Goal: Task Accomplishment & Management: Manage account settings

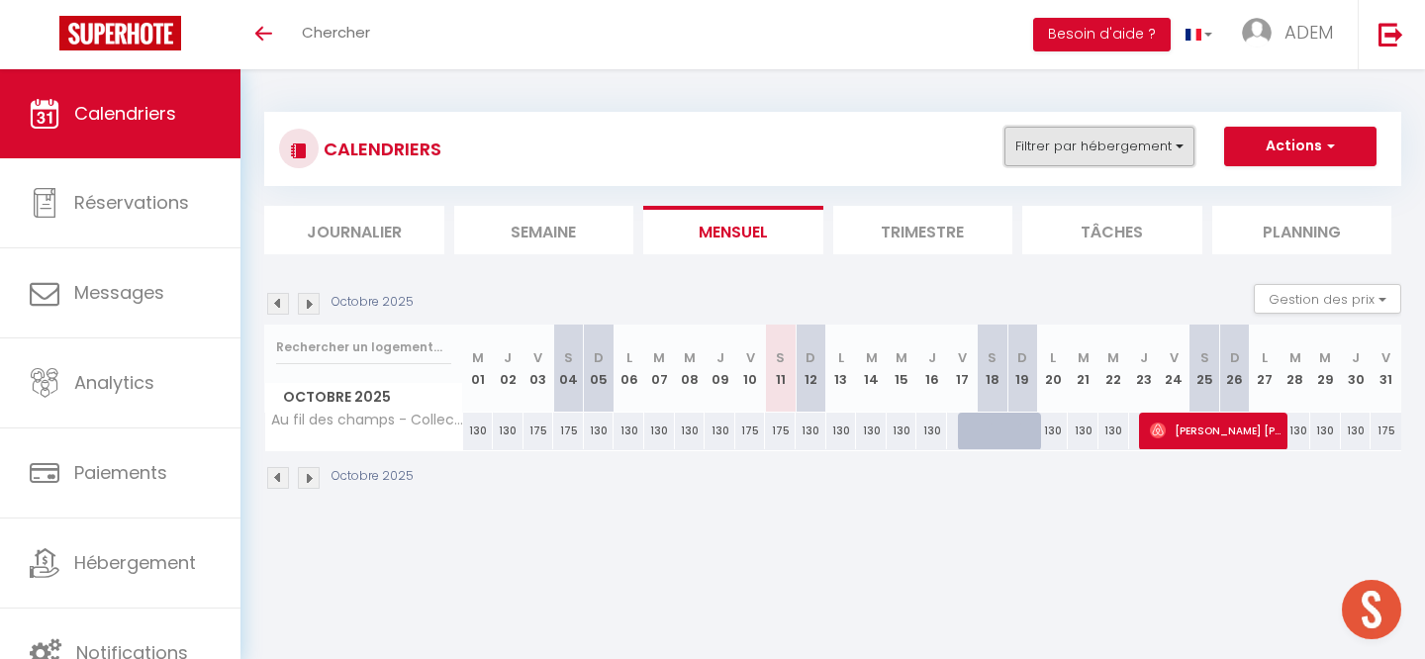
click at [1130, 156] on button "Filtrer par hébergement" at bounding box center [1100, 147] width 190 height 40
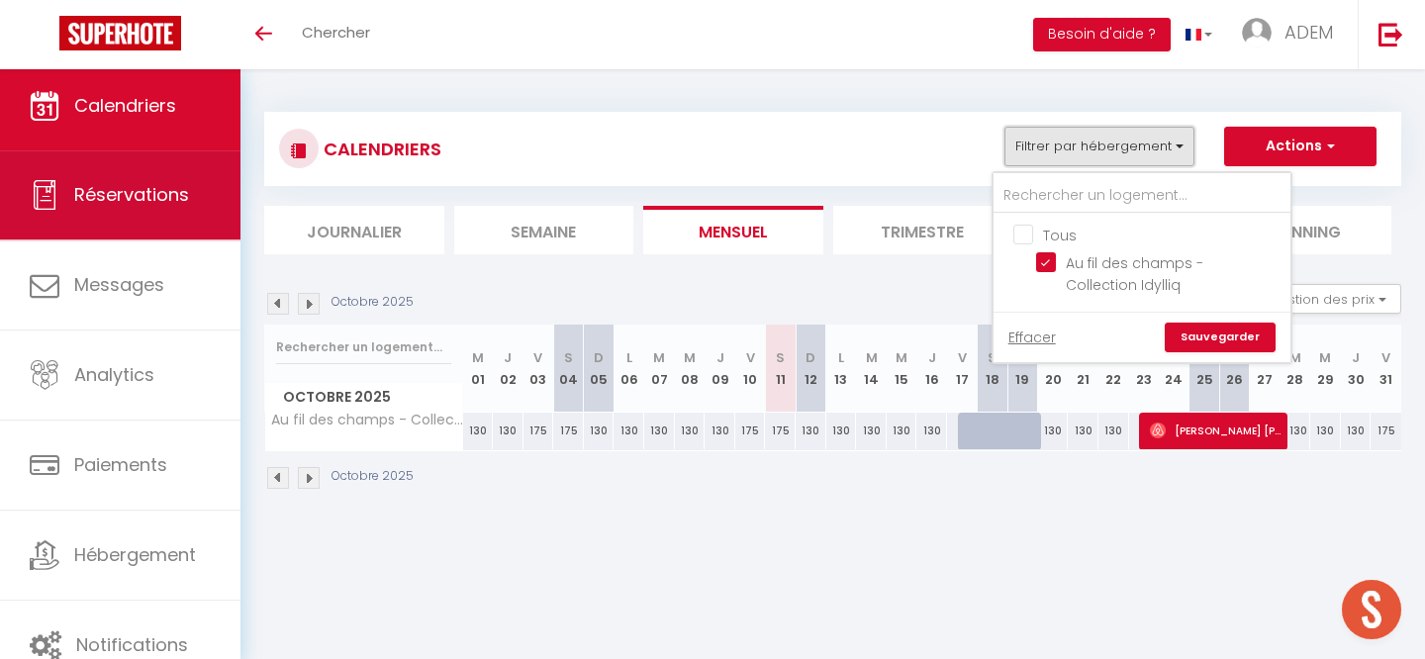
click at [118, 184] on span "Réservations" at bounding box center [131, 194] width 115 height 25
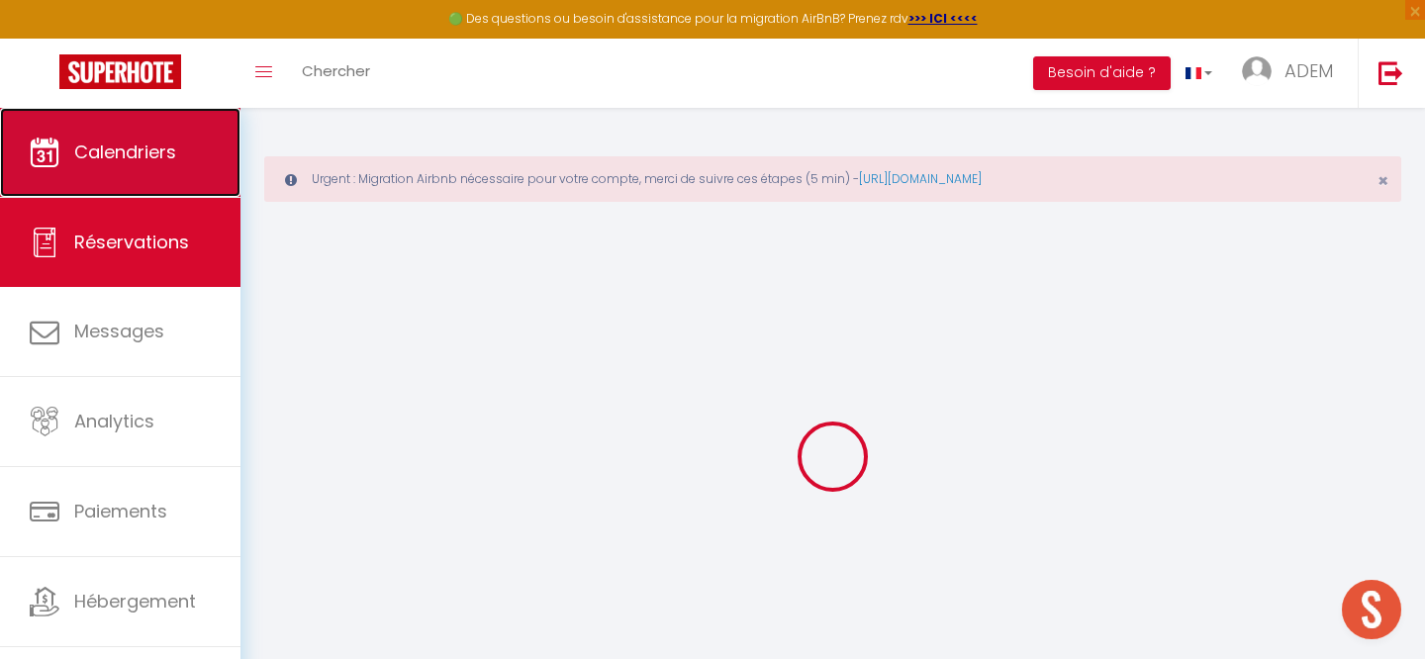
click at [123, 140] on span "Calendriers" at bounding box center [125, 152] width 102 height 25
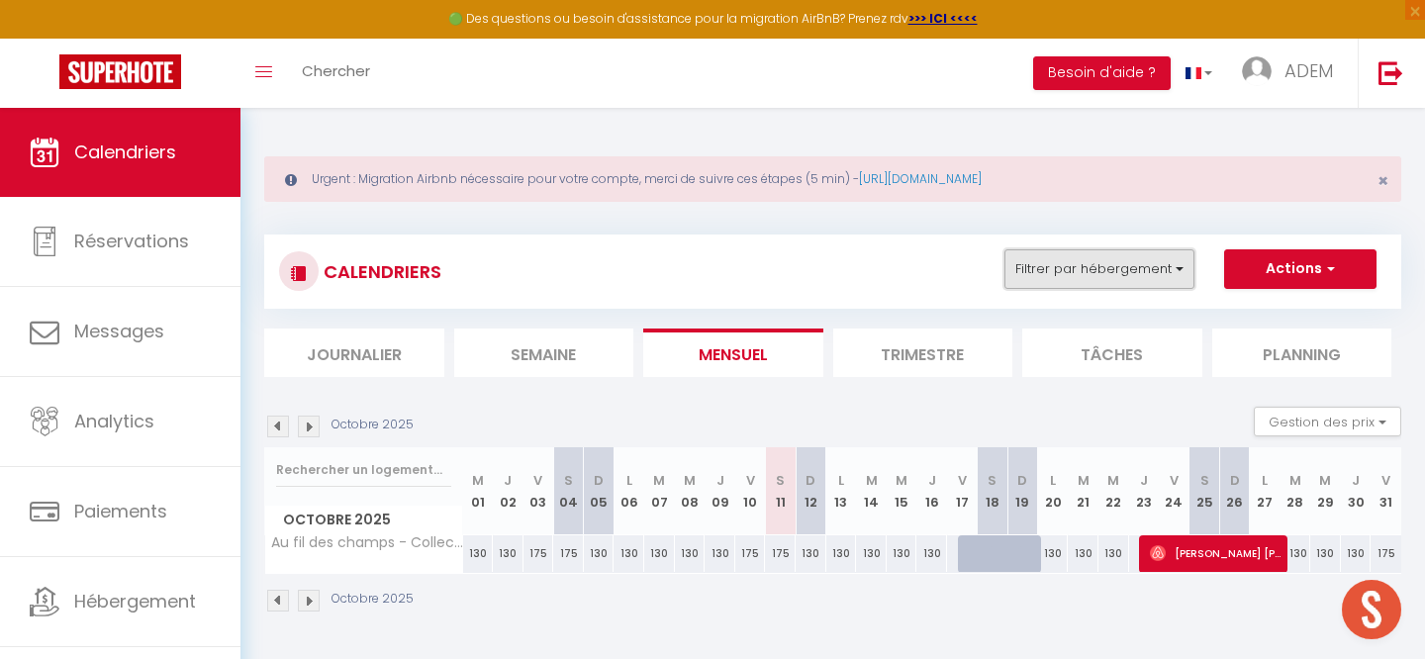
click at [1069, 256] on button "Filtrer par hébergement" at bounding box center [1100, 269] width 190 height 40
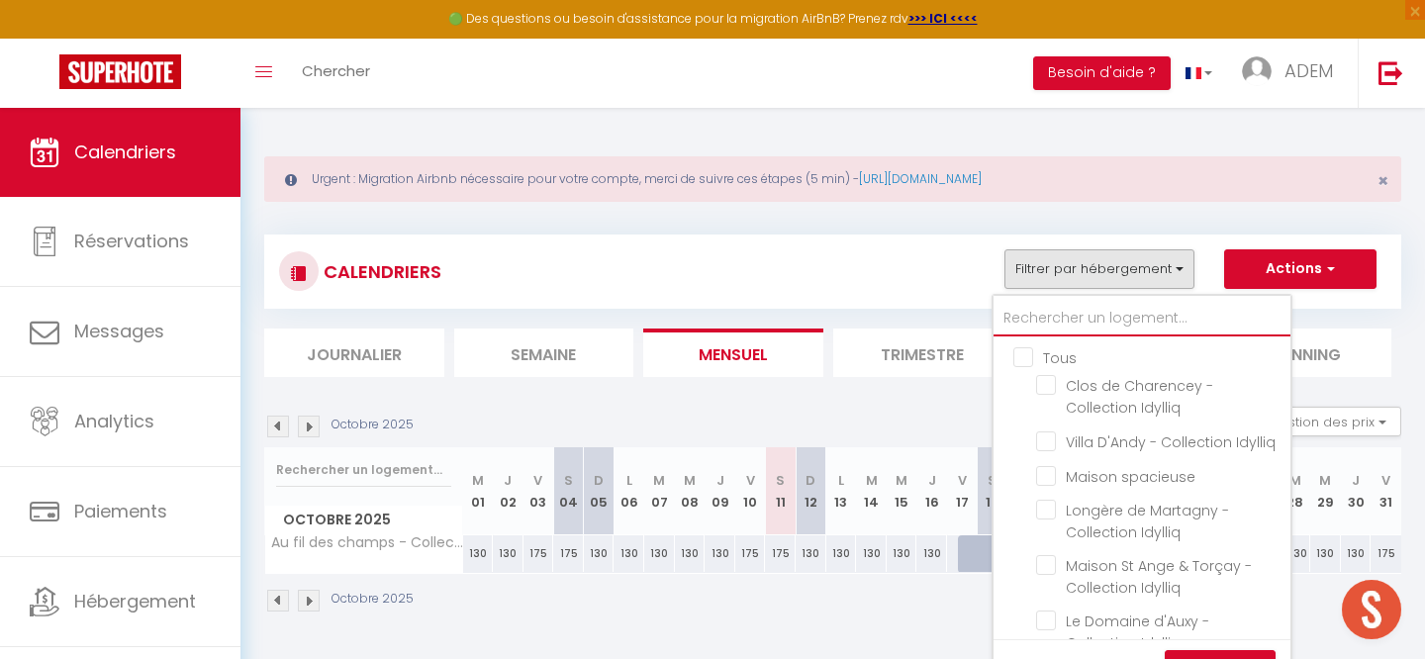
click at [1041, 313] on input "text" at bounding box center [1142, 319] width 297 height 36
type input "d"
checkbox input "false"
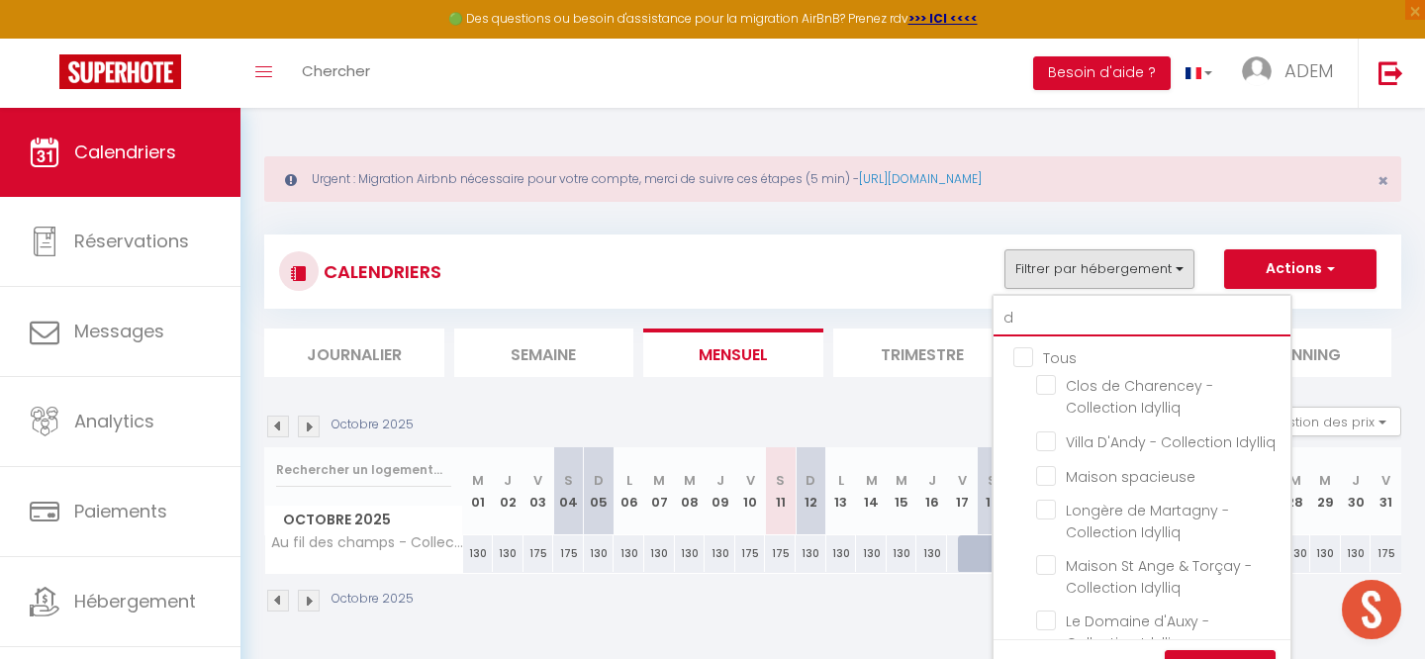
checkbox input "false"
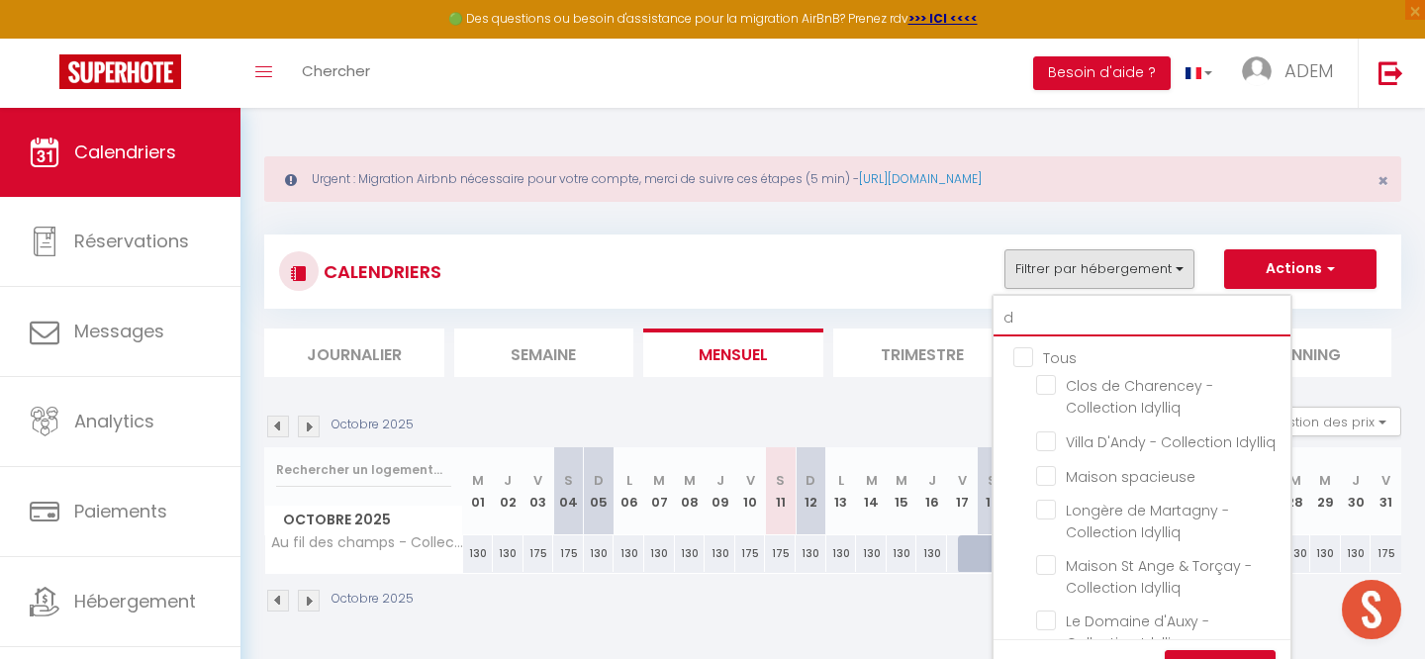
checkbox input "false"
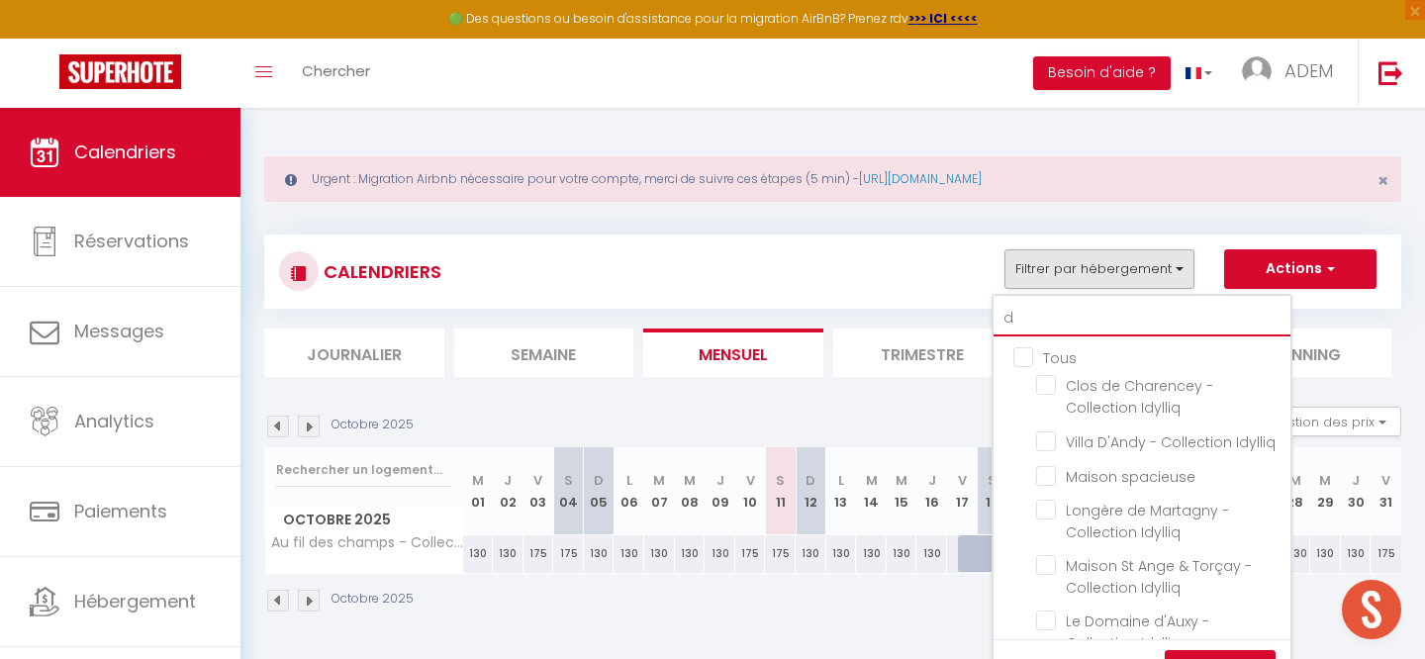
checkbox input "false"
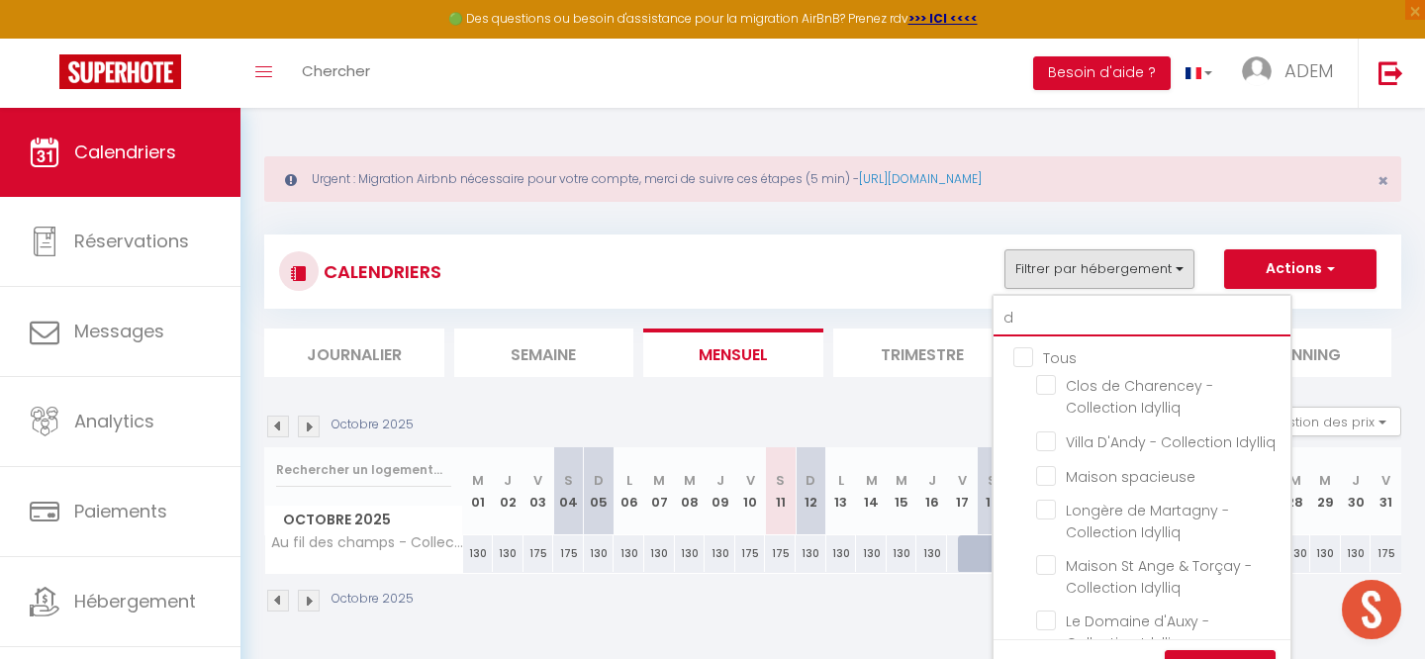
checkbox input "false"
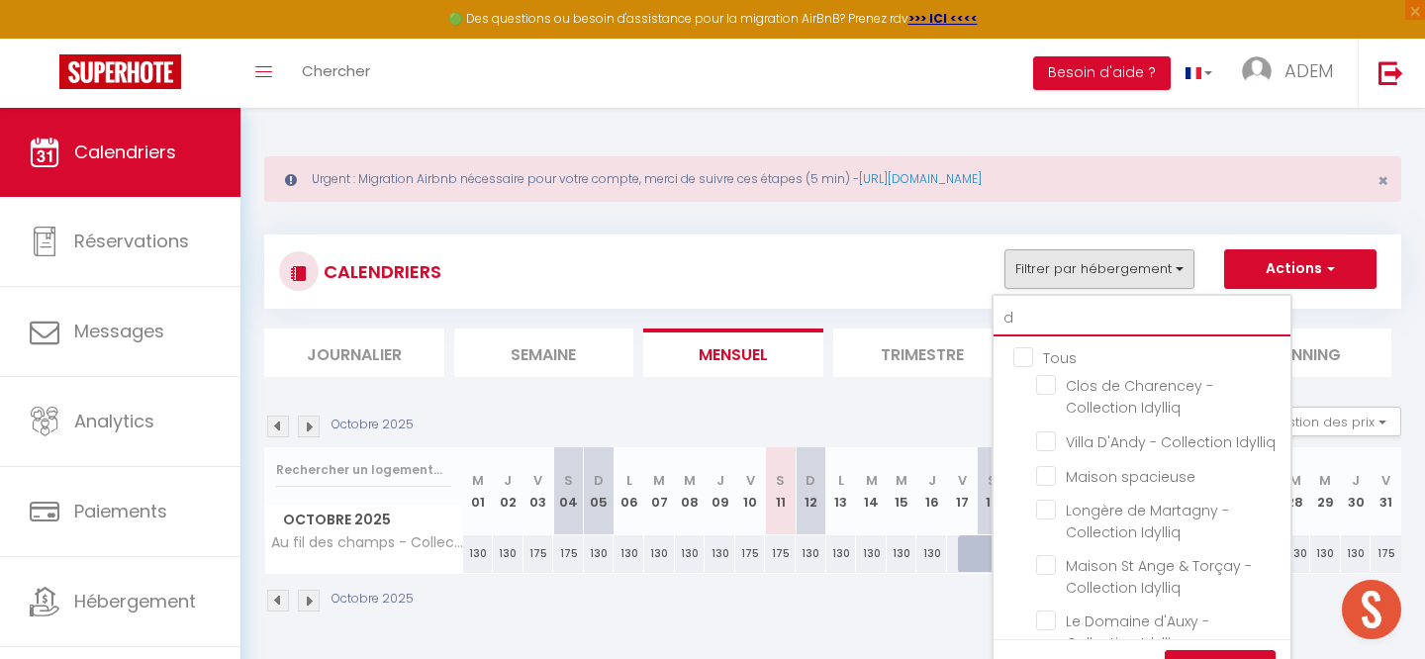
checkbox input "false"
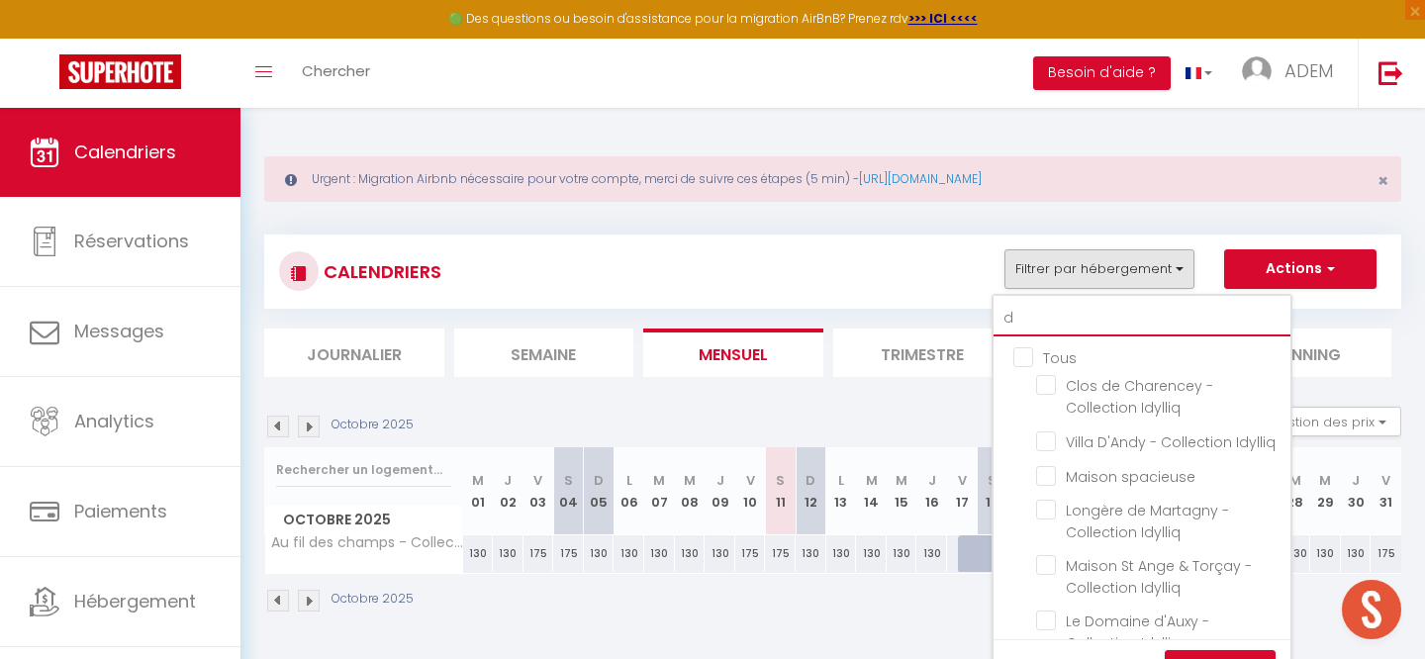
checkbox input "false"
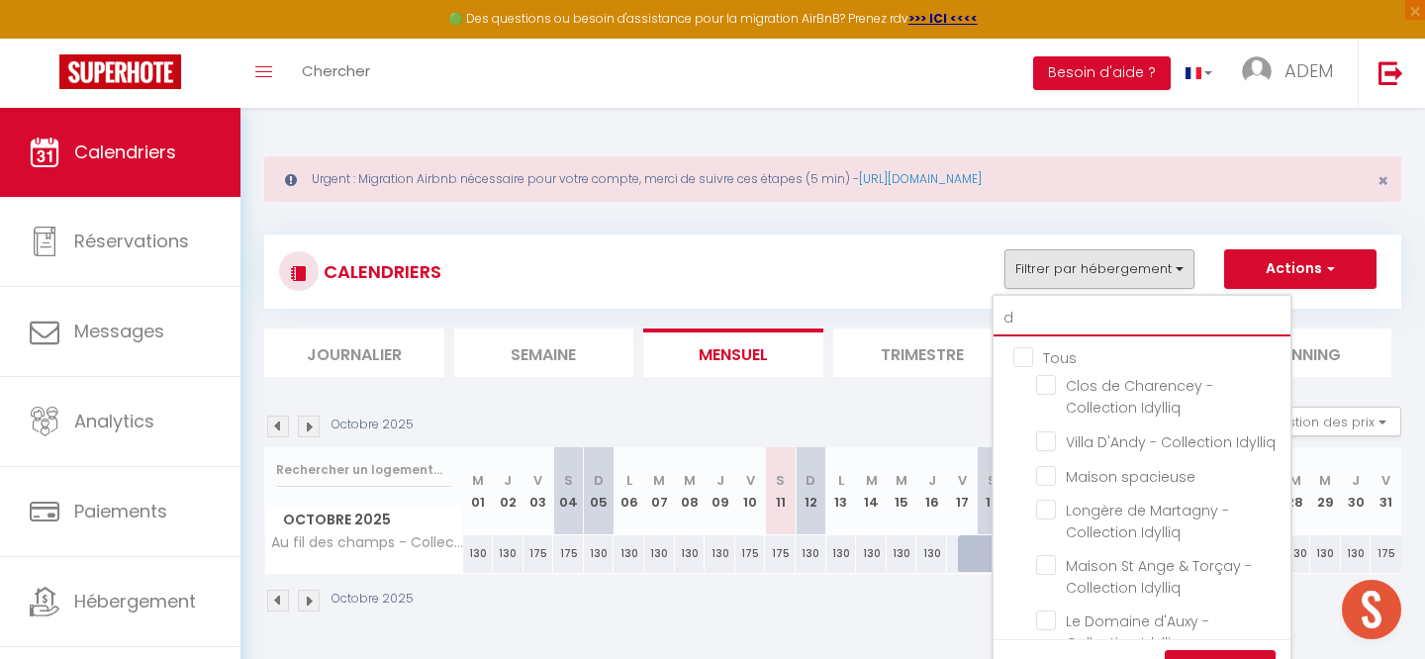
checkbox input "false"
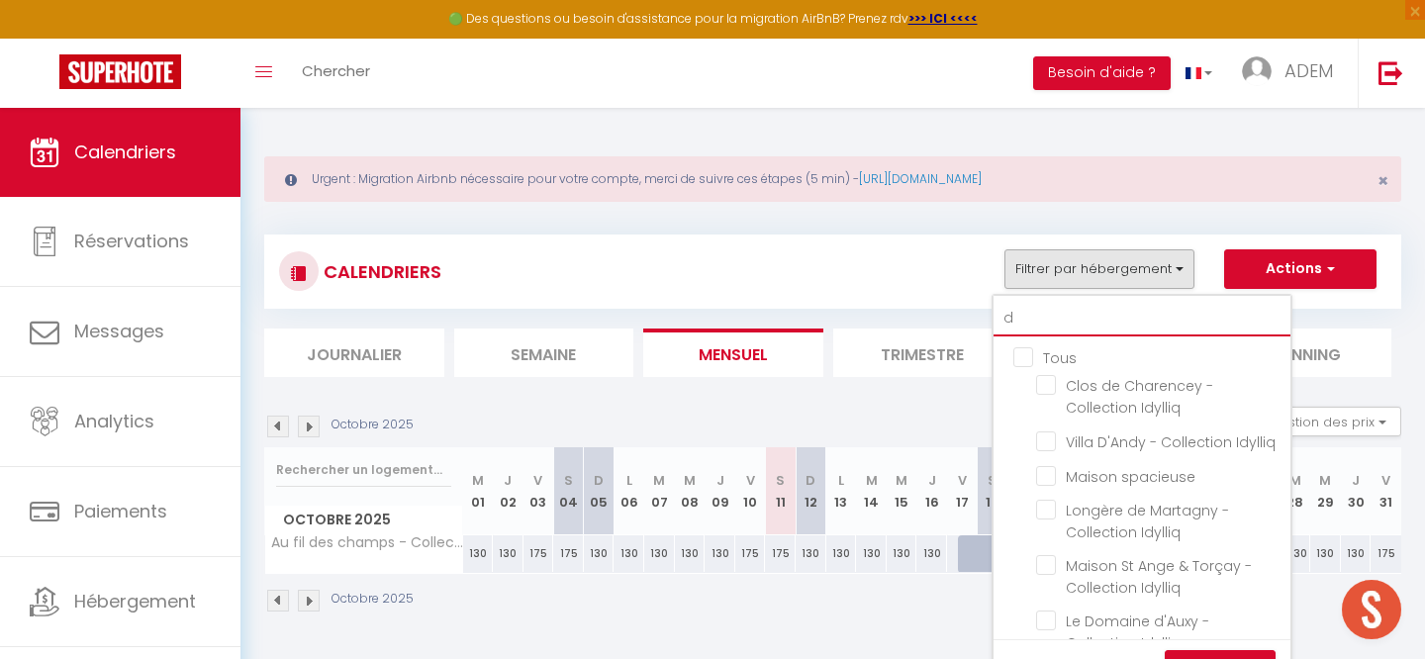
checkbox input "false"
checkbox input "true"
checkbox input "false"
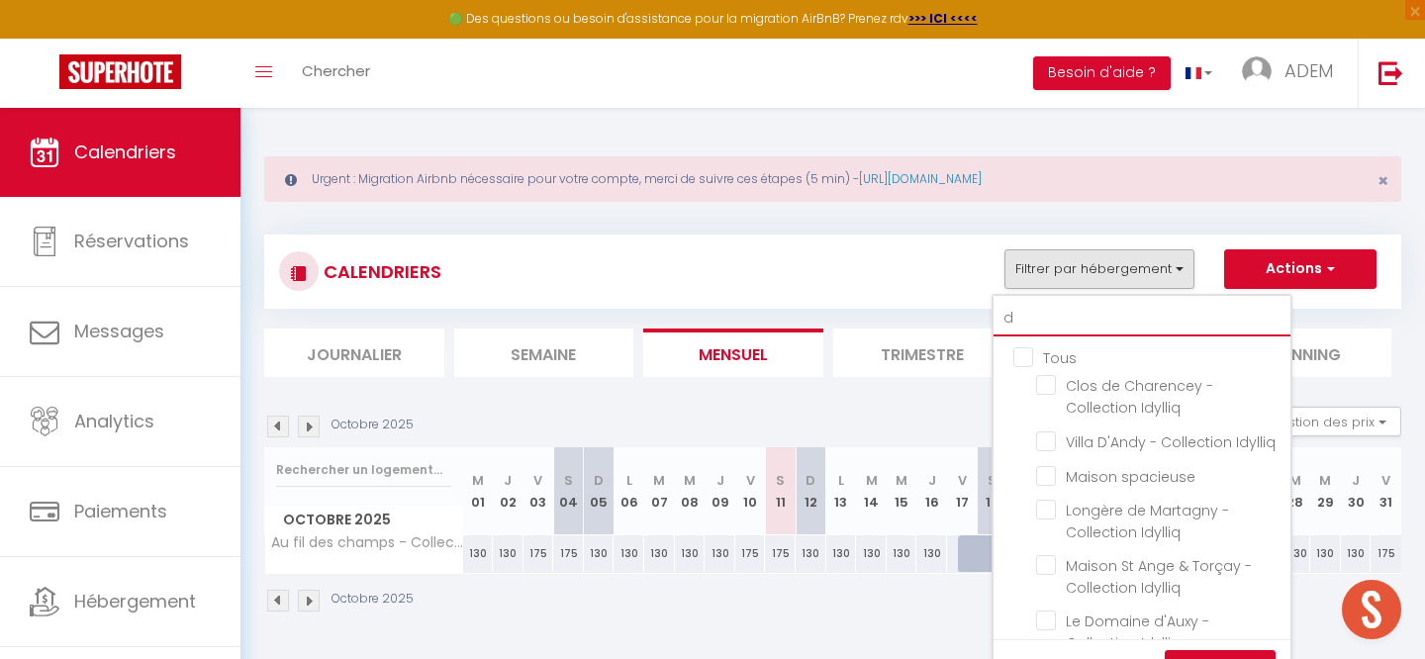
checkbox input "false"
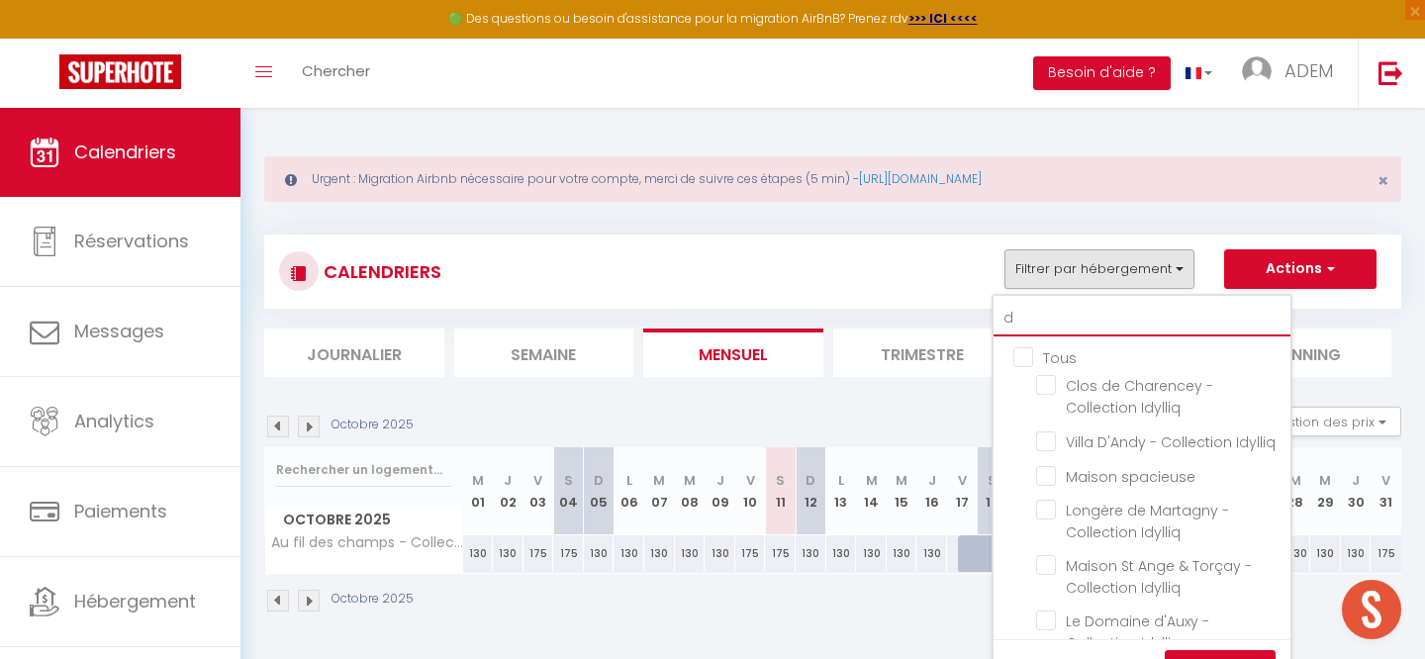
checkbox input "false"
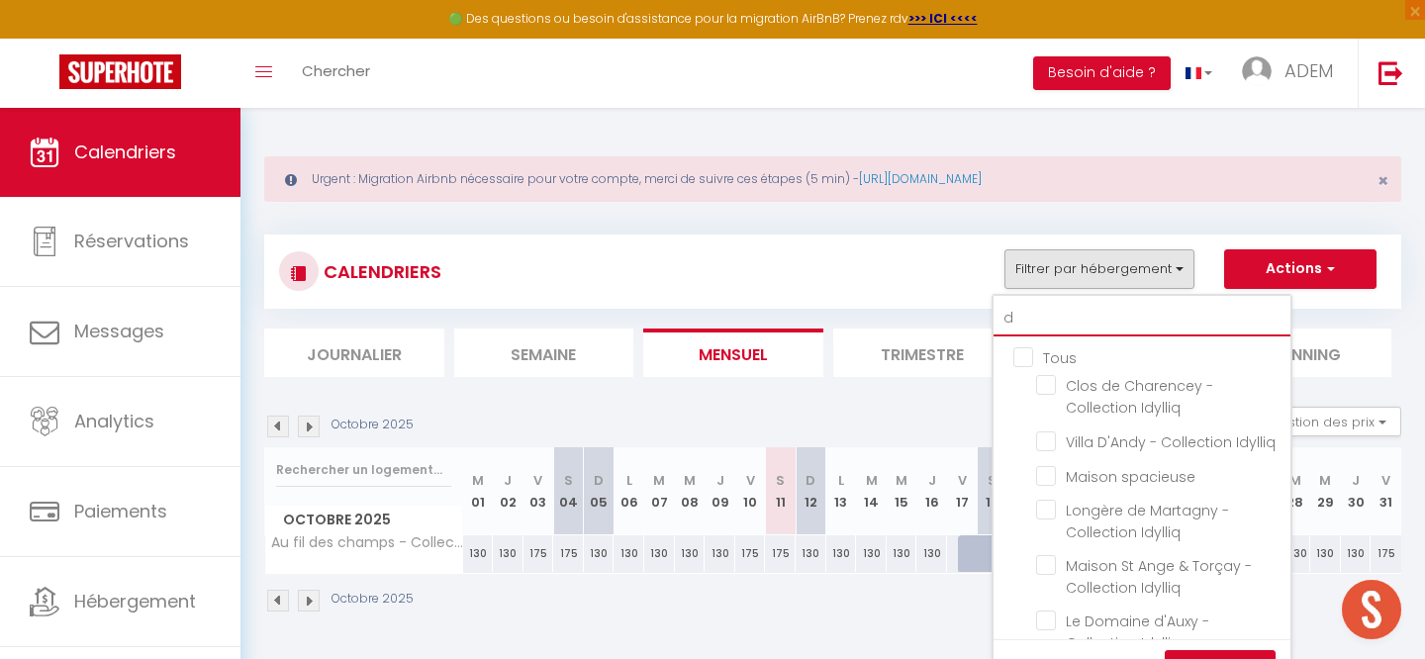
checkbox input "false"
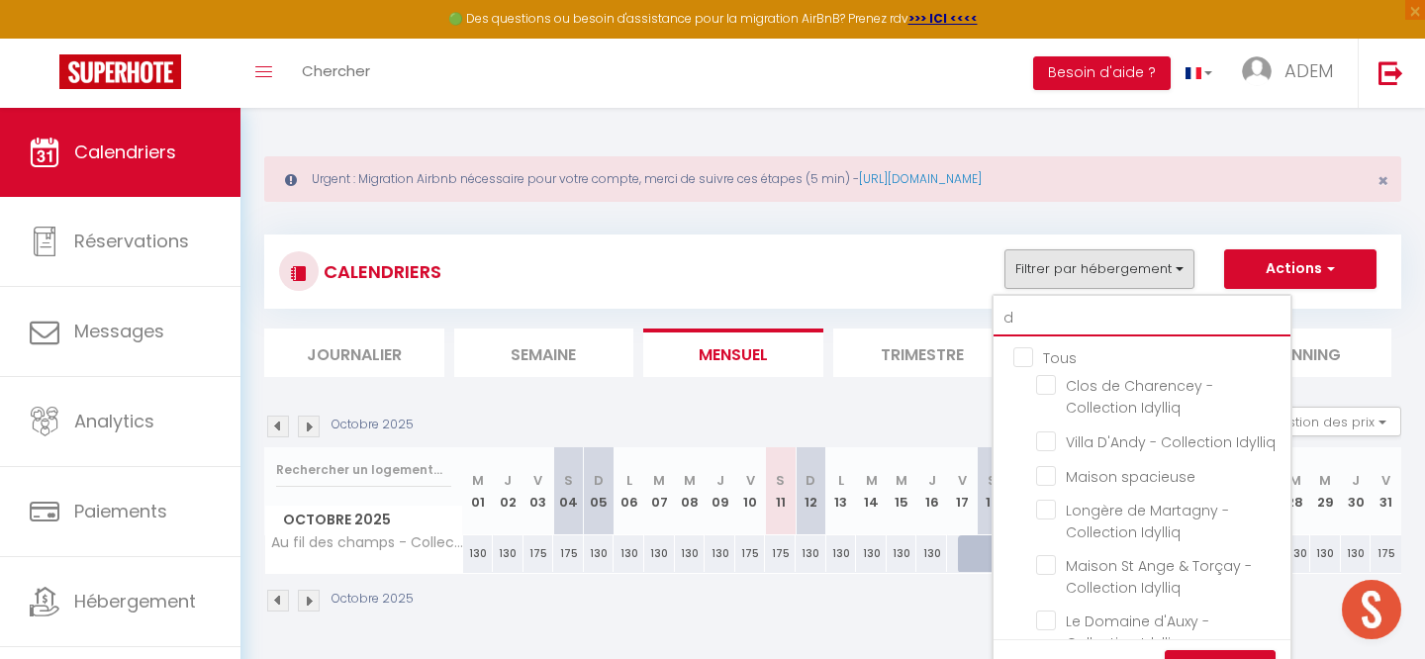
type input "de"
checkbox input "false"
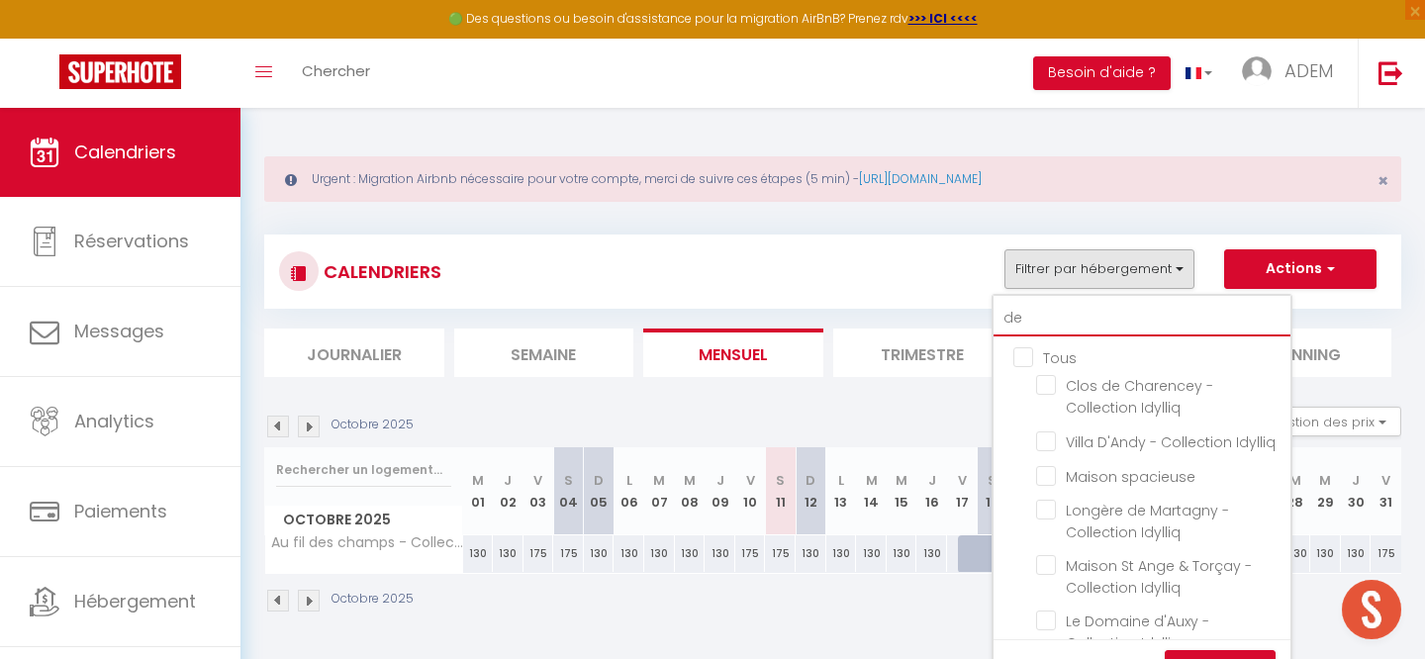
checkbox input "false"
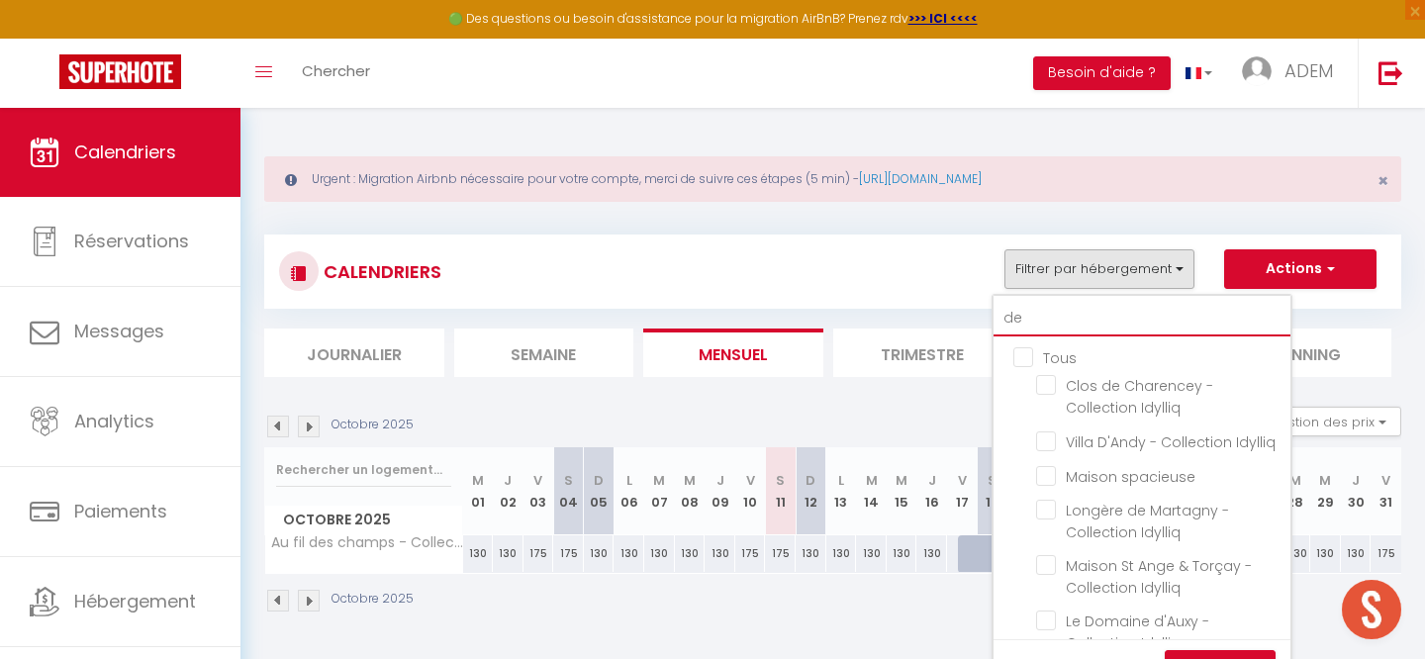
checkbox input "false"
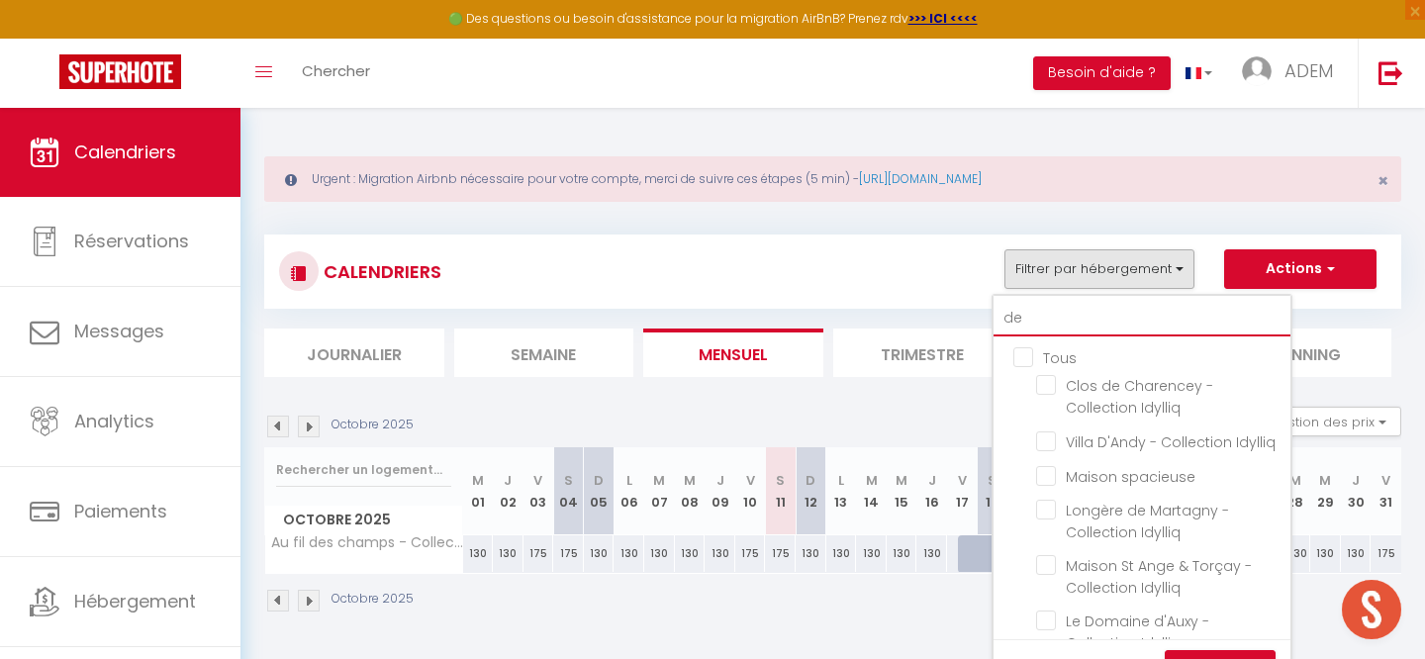
checkbox input "false"
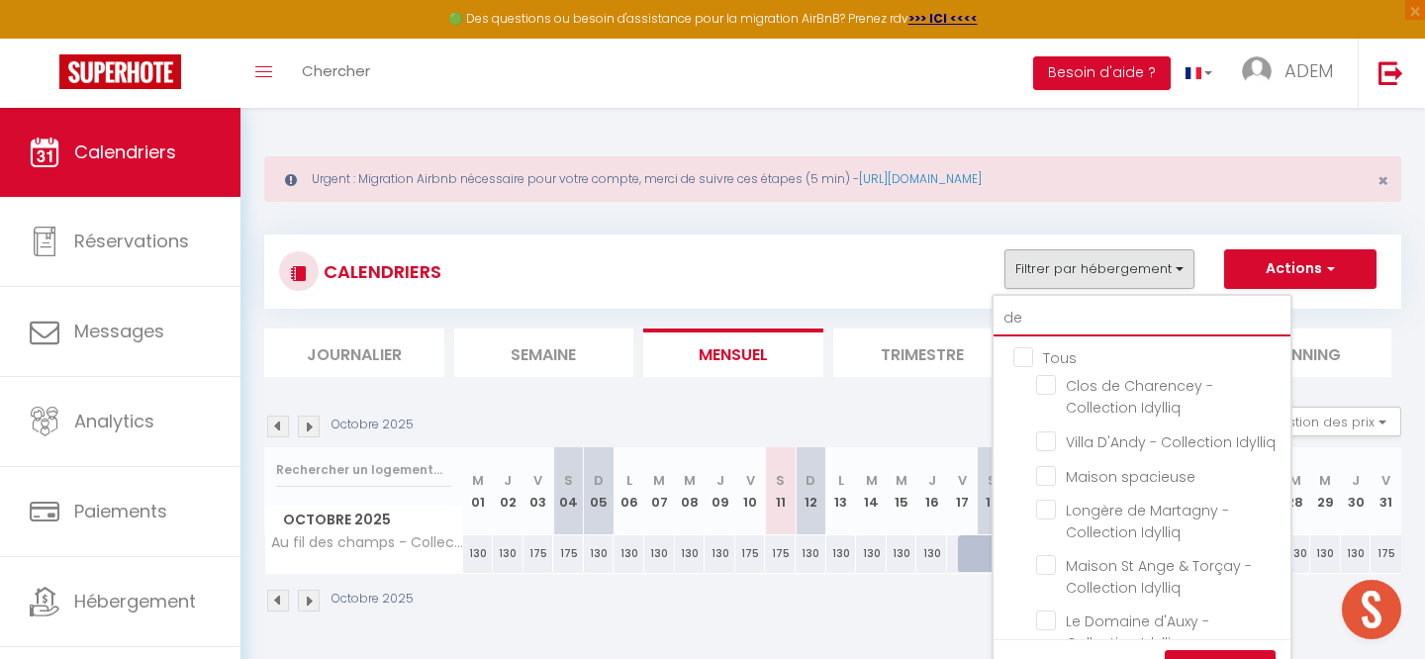
checkbox input "true"
checkbox input "false"
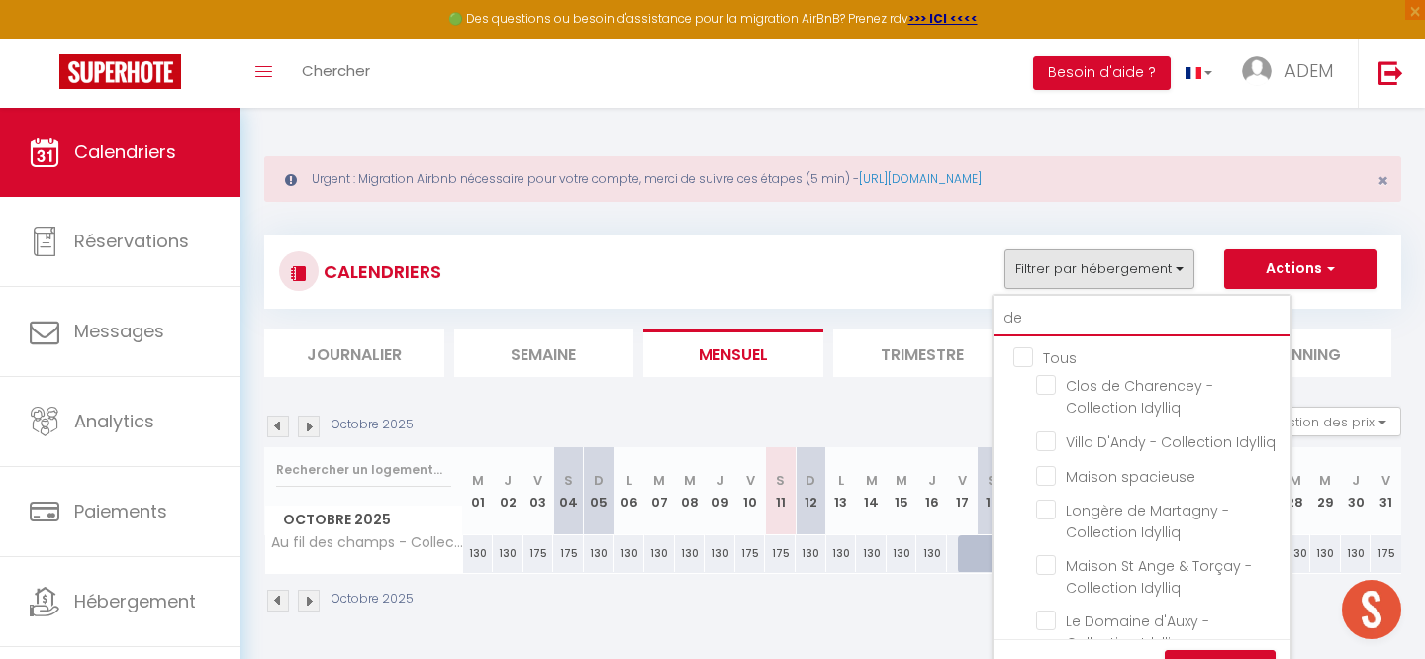
checkbox input "false"
type input "deu"
checkbox input "false"
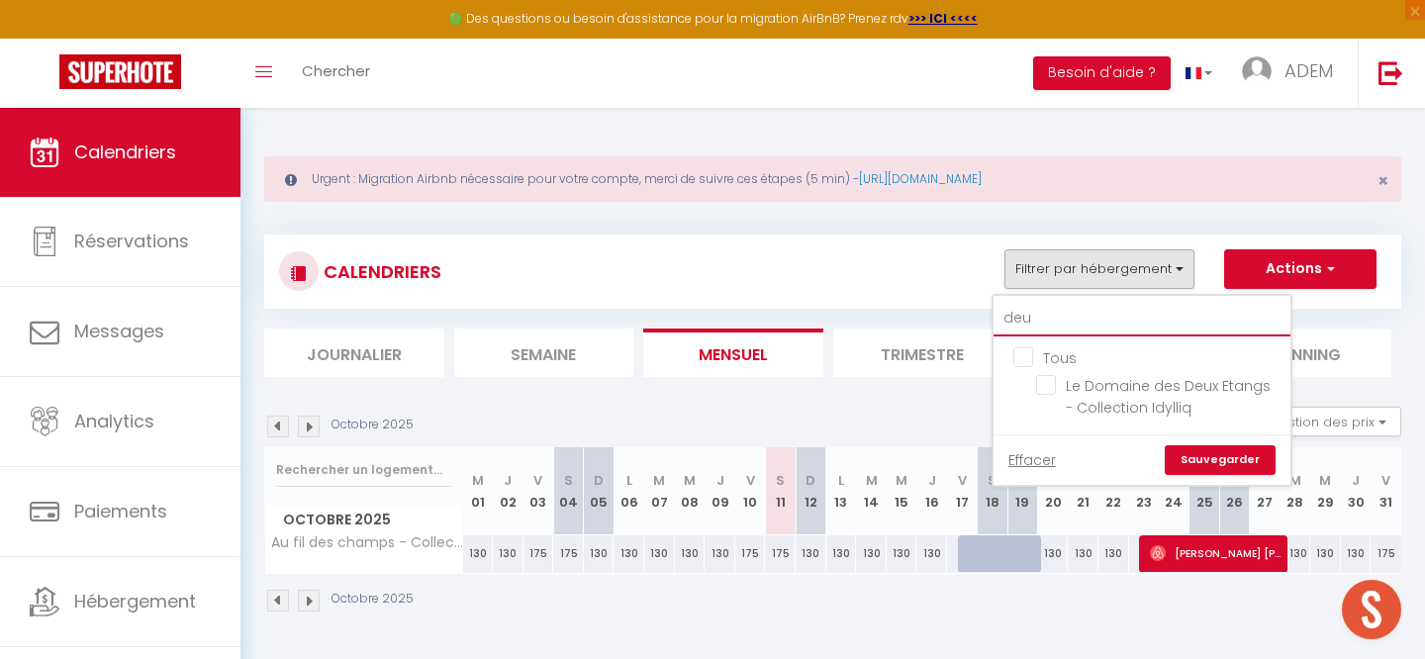
type input "deux"
checkbox input "false"
type input "deux"
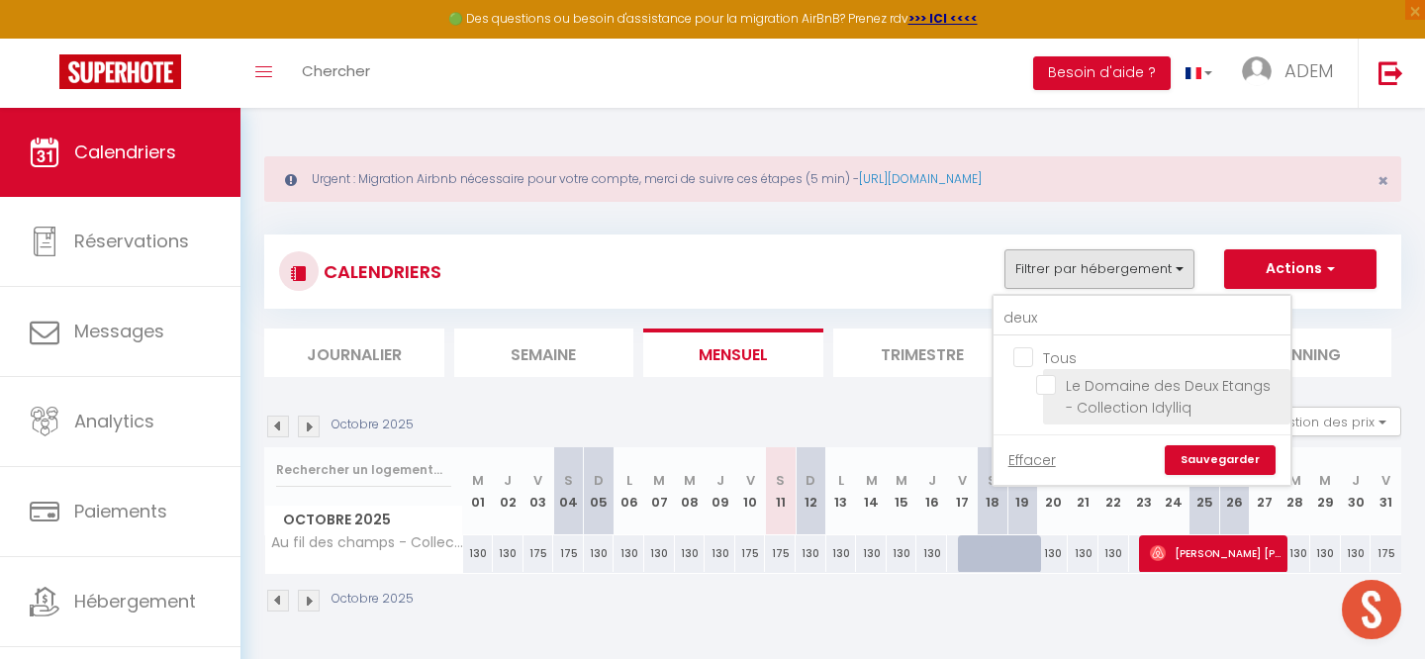
click at [1053, 378] on input "Le Domaine des Deux Etangs - Collection Idylliq" at bounding box center [1159, 385] width 247 height 20
checkbox input "true"
click at [1227, 448] on link "Sauvegarder" at bounding box center [1220, 460] width 111 height 30
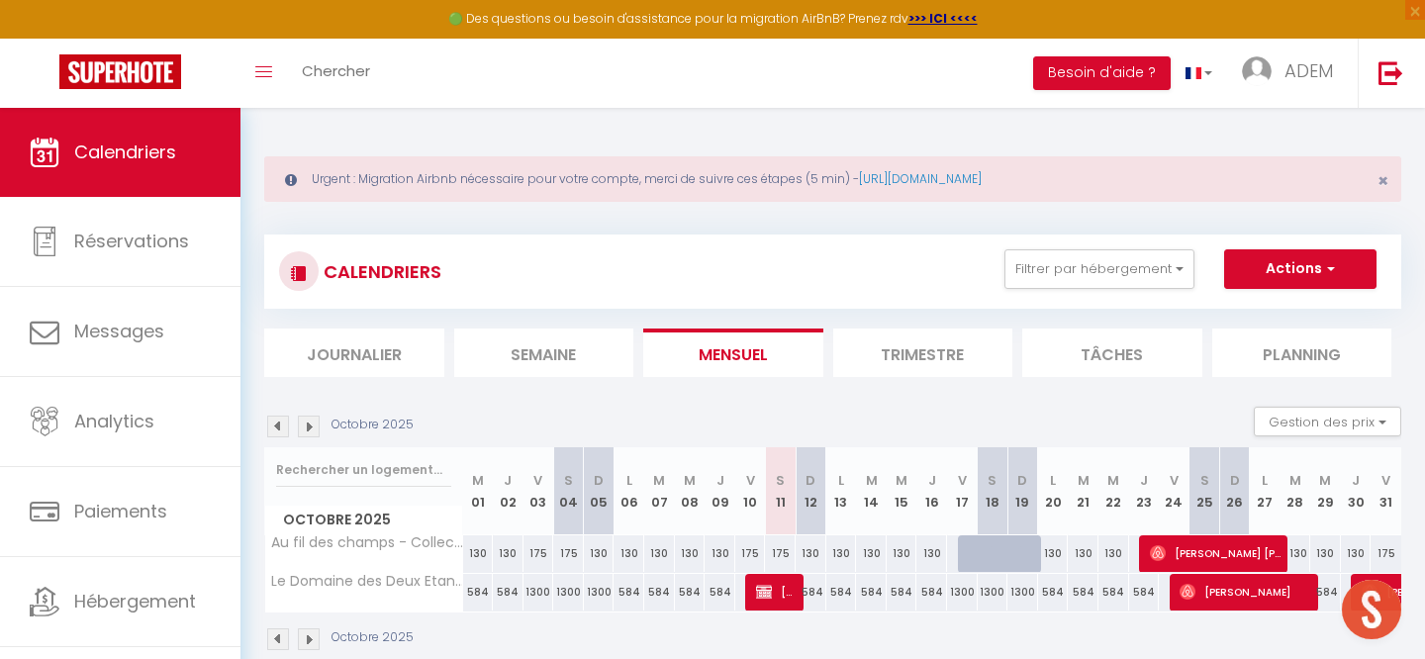
scroll to position [35, 0]
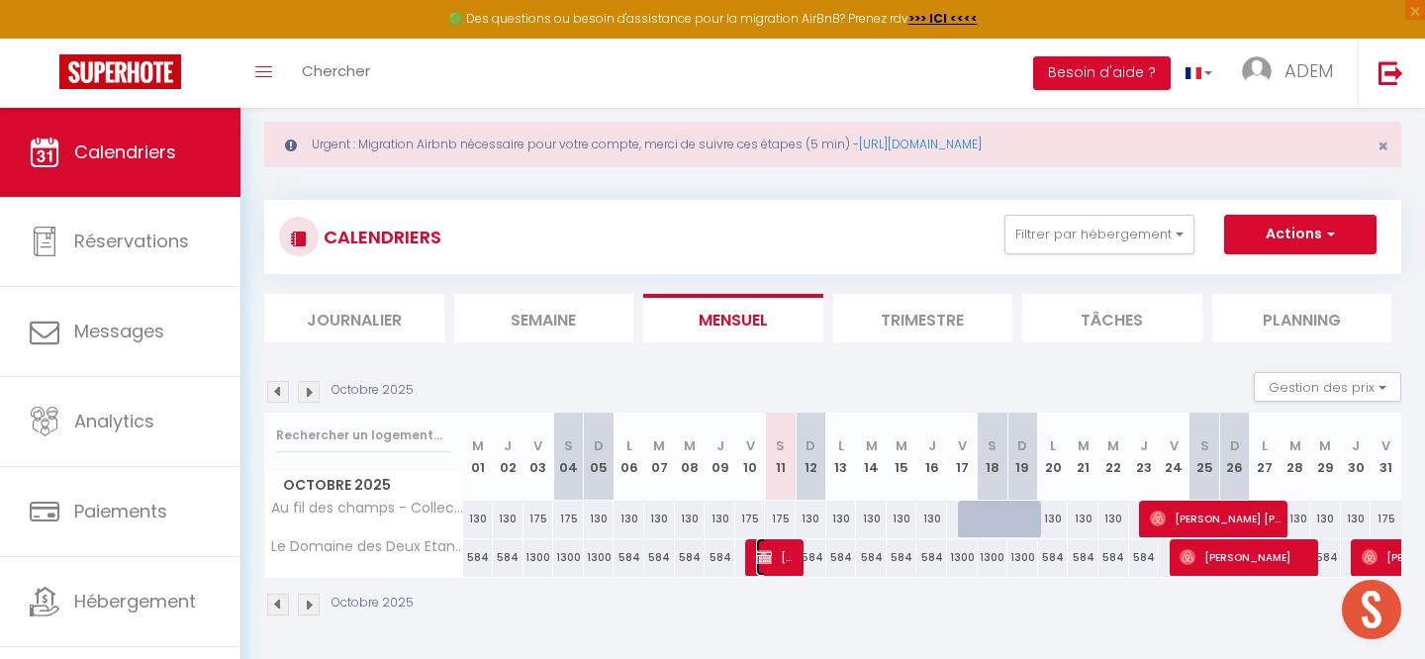
click at [782, 558] on span "[PERSON_NAME]" at bounding box center [776, 557] width 41 height 38
select select "OK"
select select "KO"
select select "0"
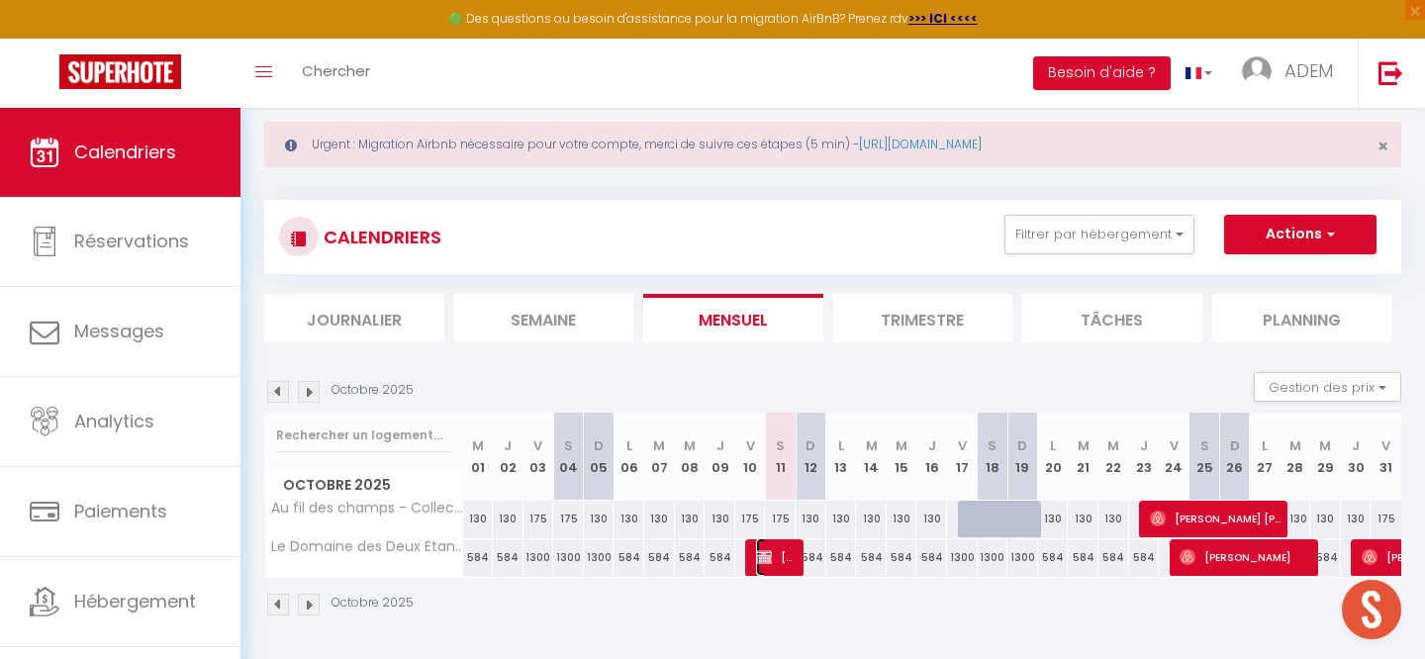
select select "1"
select select
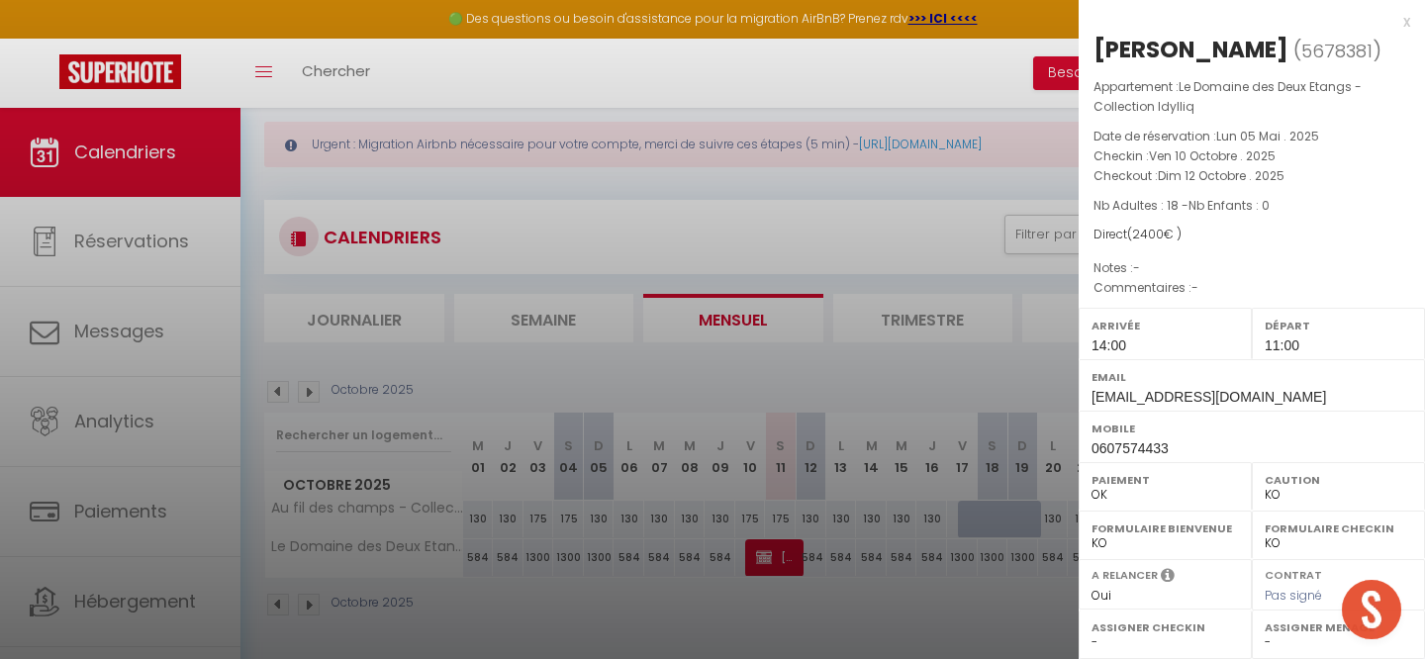
click at [1408, 22] on div "x" at bounding box center [1245, 22] width 332 height 24
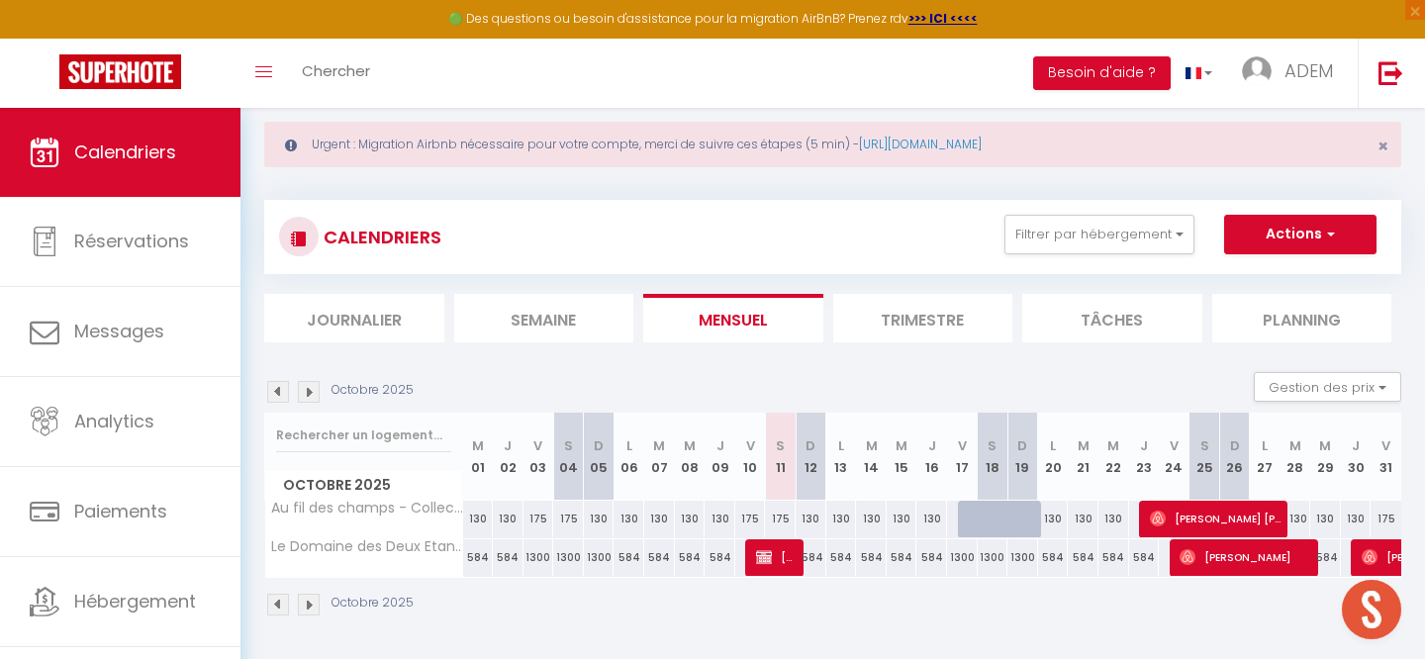
scroll to position [108, 0]
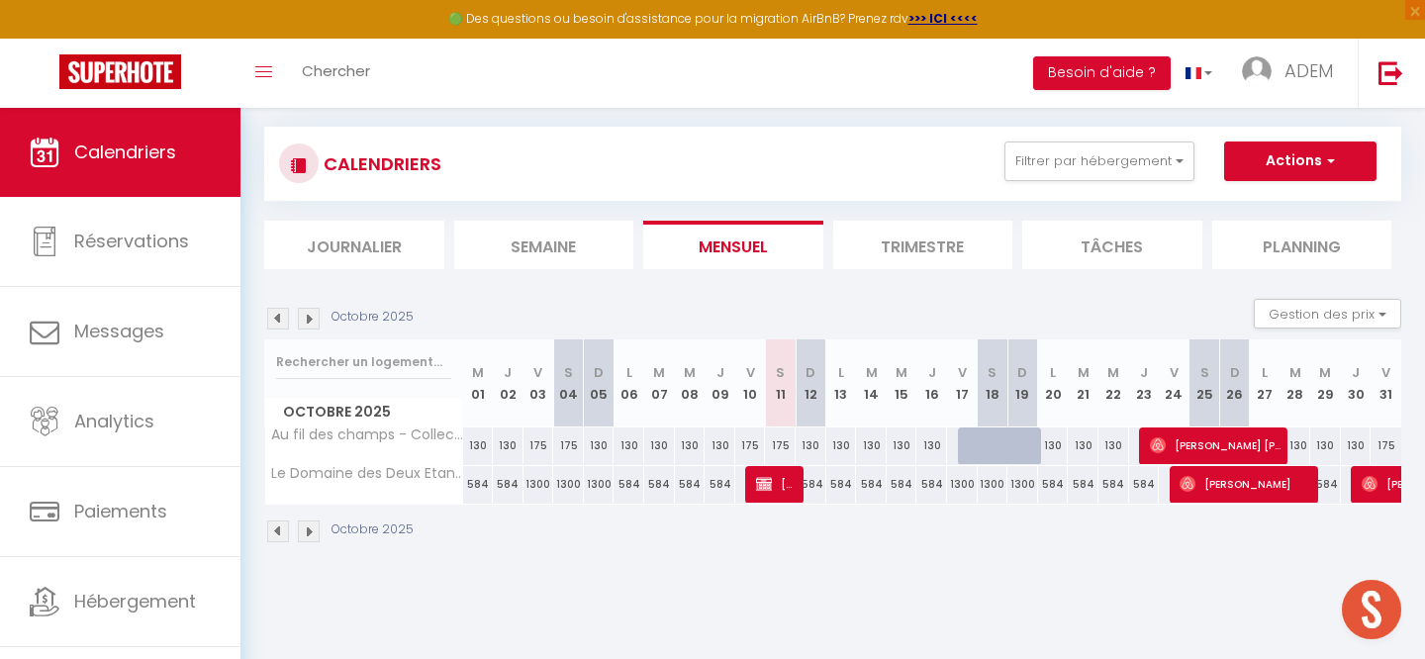
click at [280, 531] on img at bounding box center [278, 532] width 22 height 22
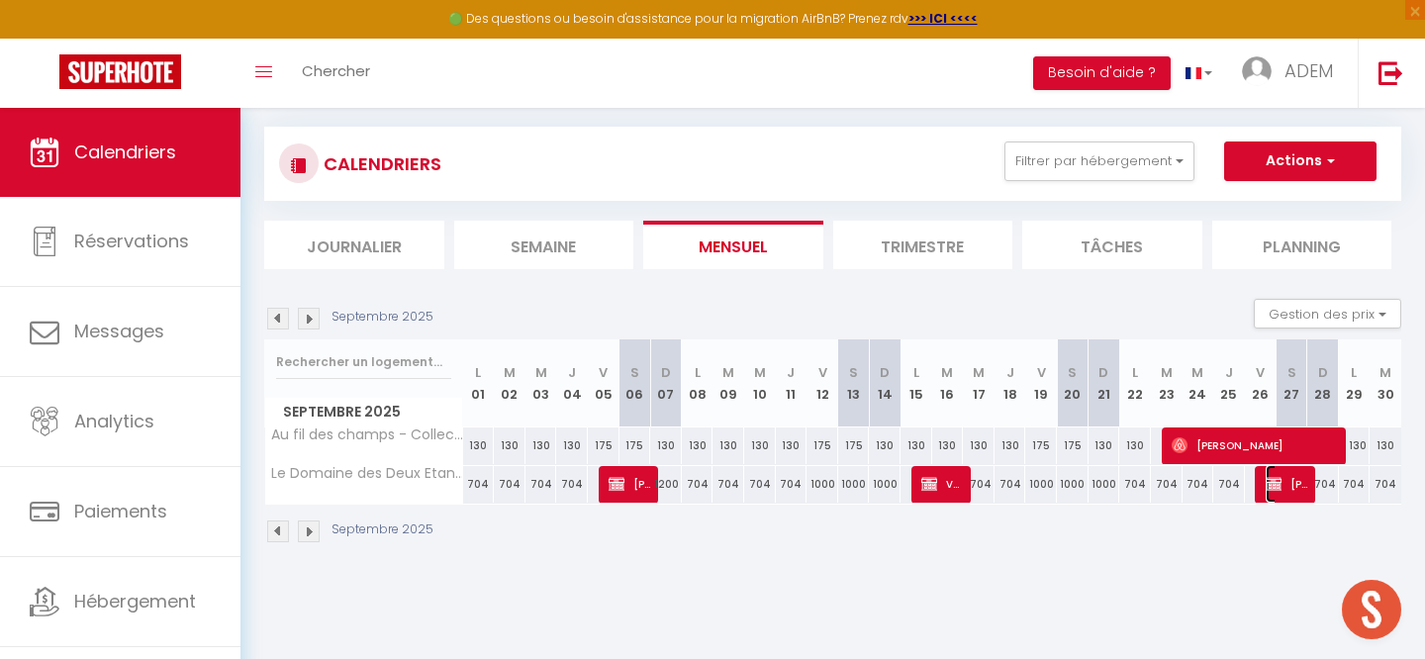
click at [1276, 483] on img at bounding box center [1274, 484] width 16 height 16
select select "OK"
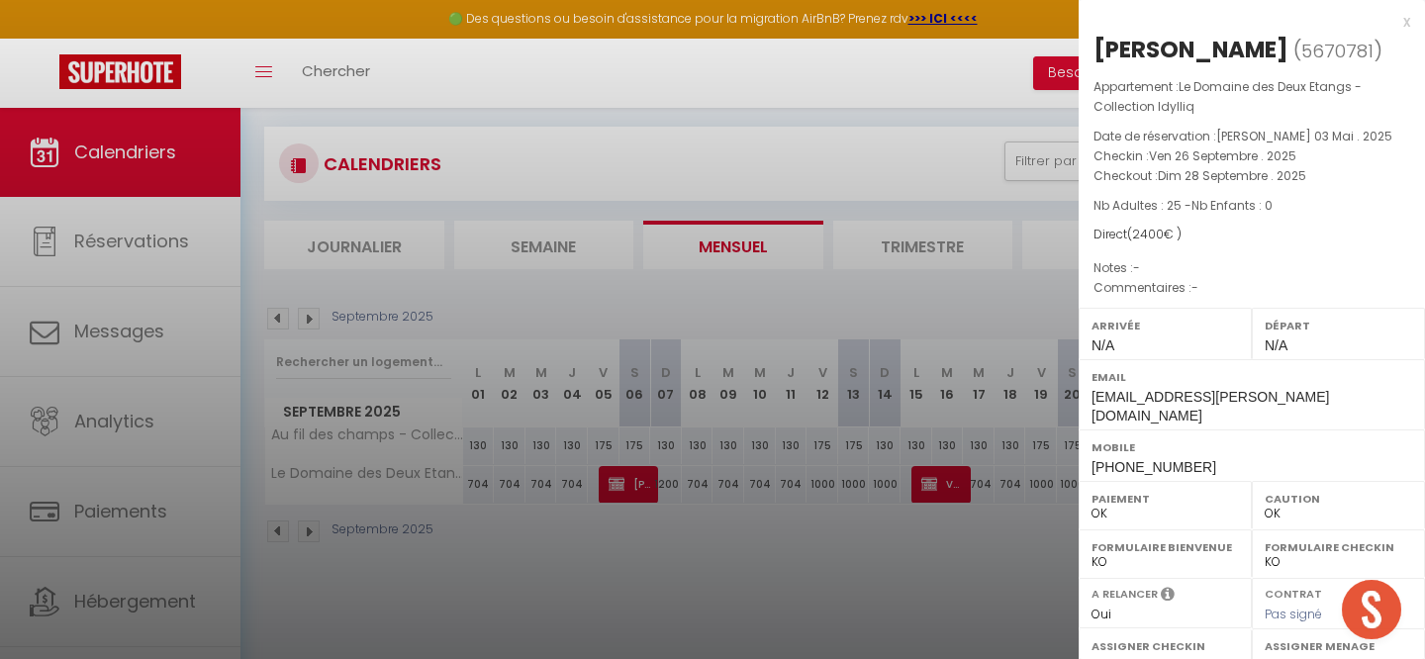
click at [1403, 19] on div "x" at bounding box center [1245, 22] width 332 height 24
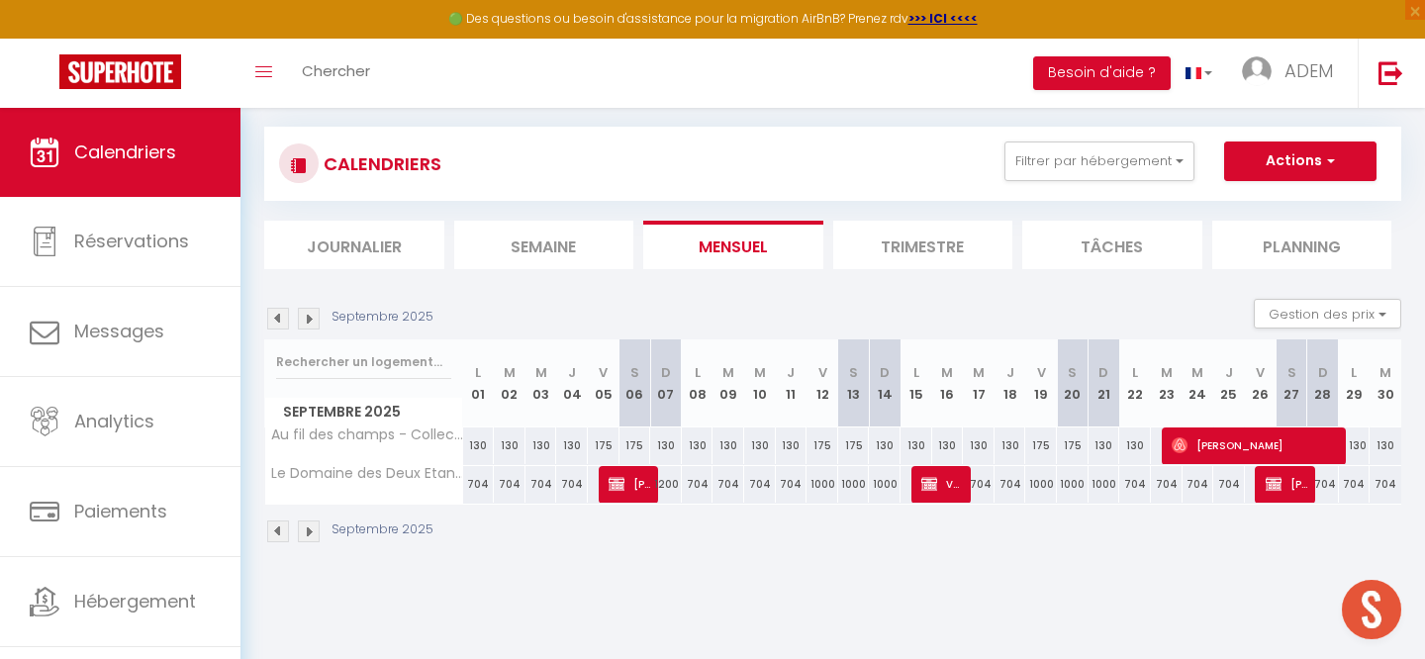
click at [308, 528] on img at bounding box center [309, 532] width 22 height 22
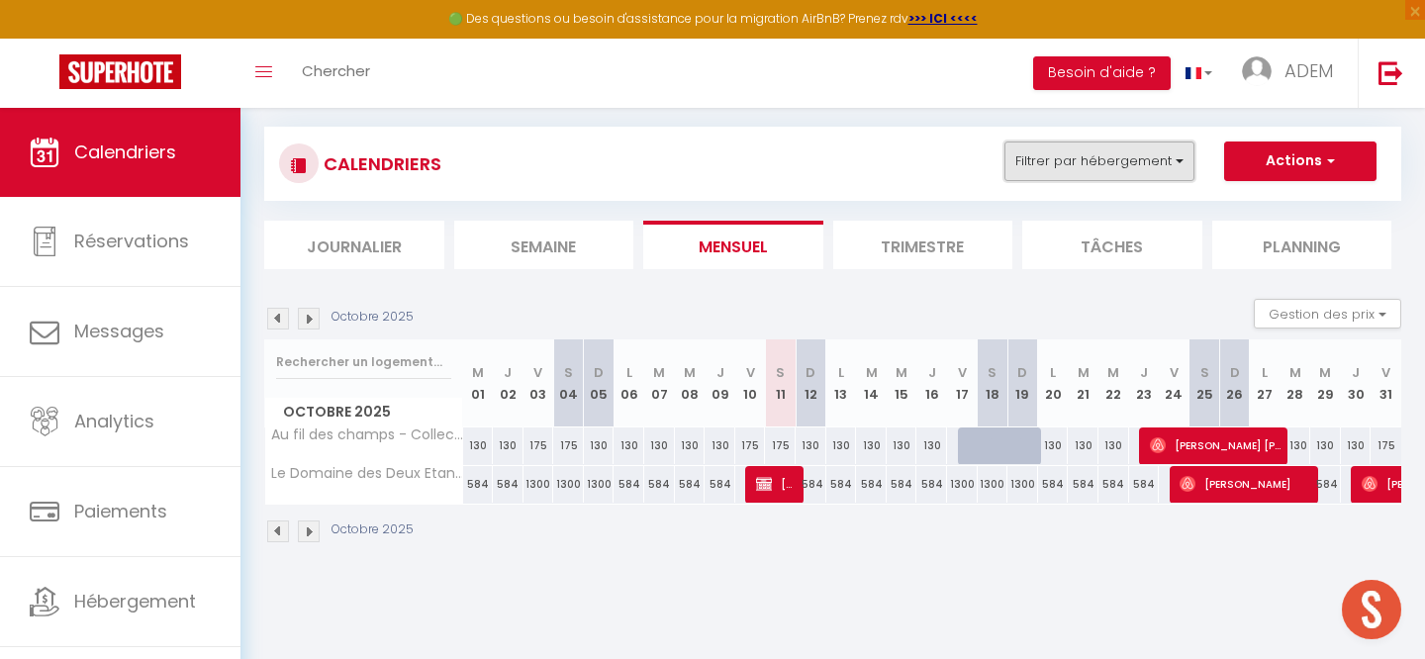
click at [1046, 171] on button "Filtrer par hébergement" at bounding box center [1100, 162] width 190 height 40
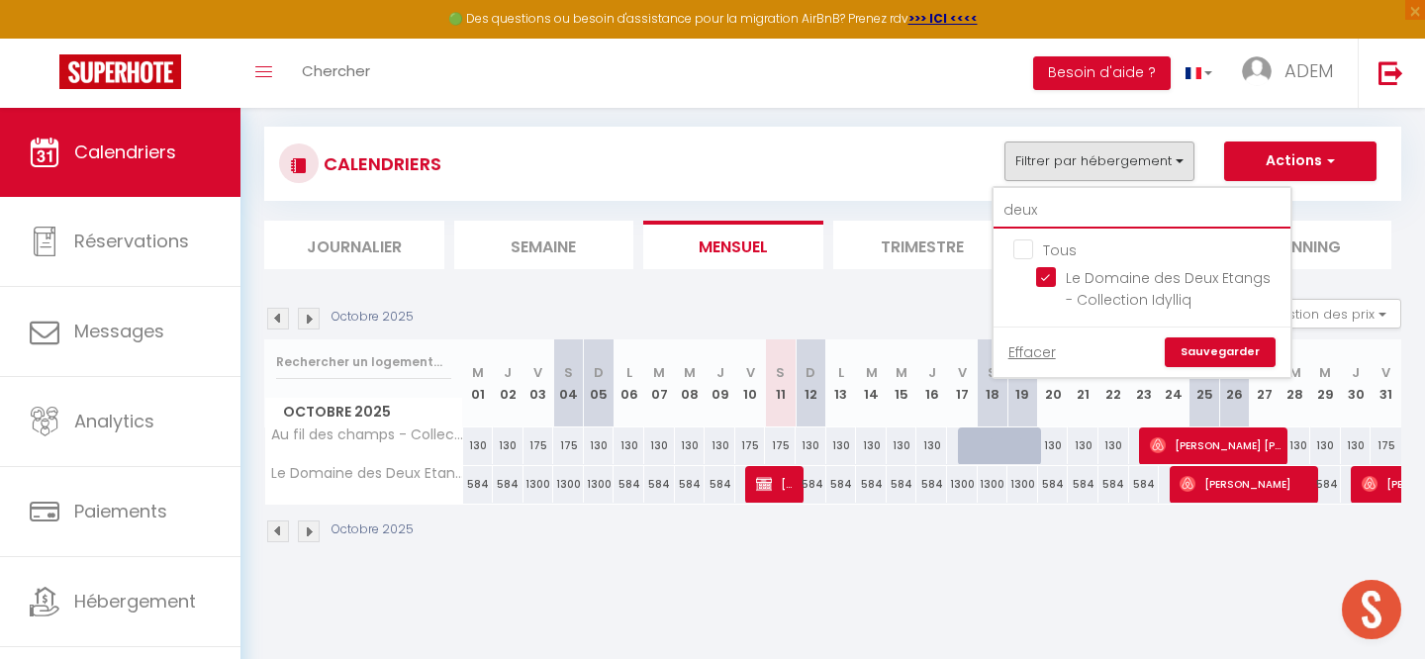
click at [1038, 214] on input "deux" at bounding box center [1142, 211] width 297 height 36
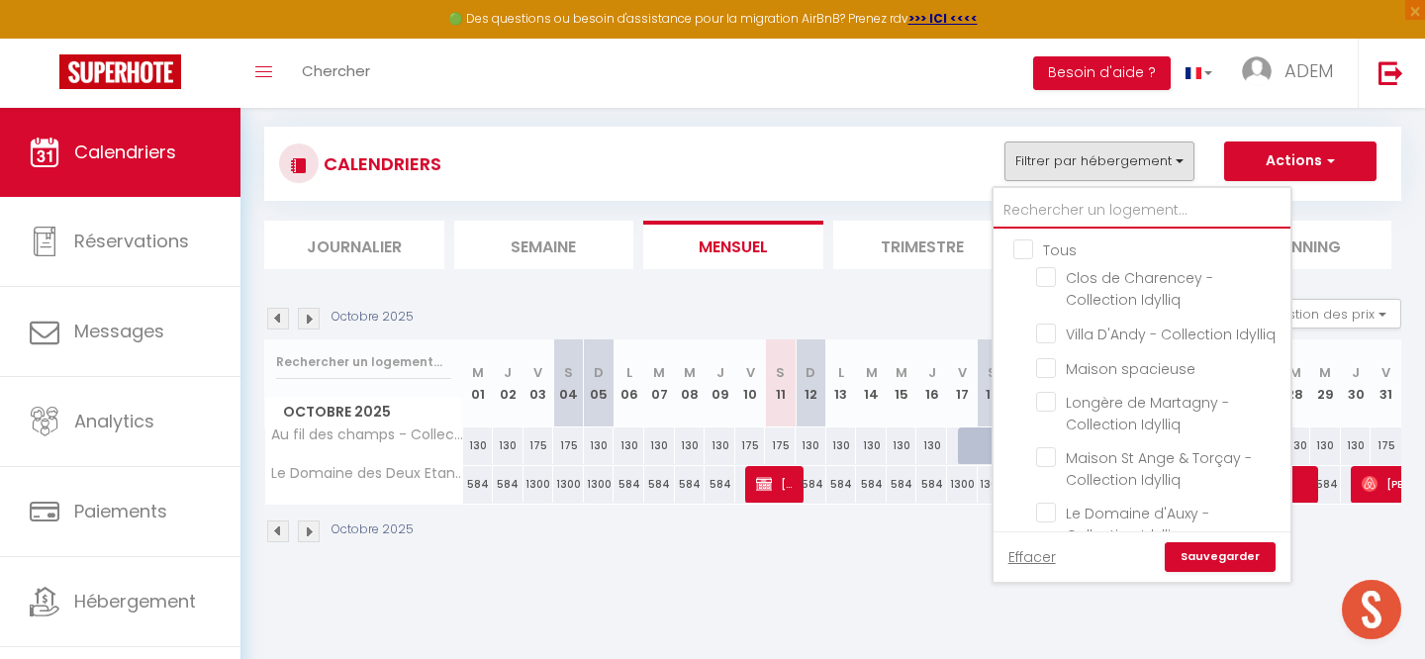
checkbox input "false"
type input "a"
checkbox input "false"
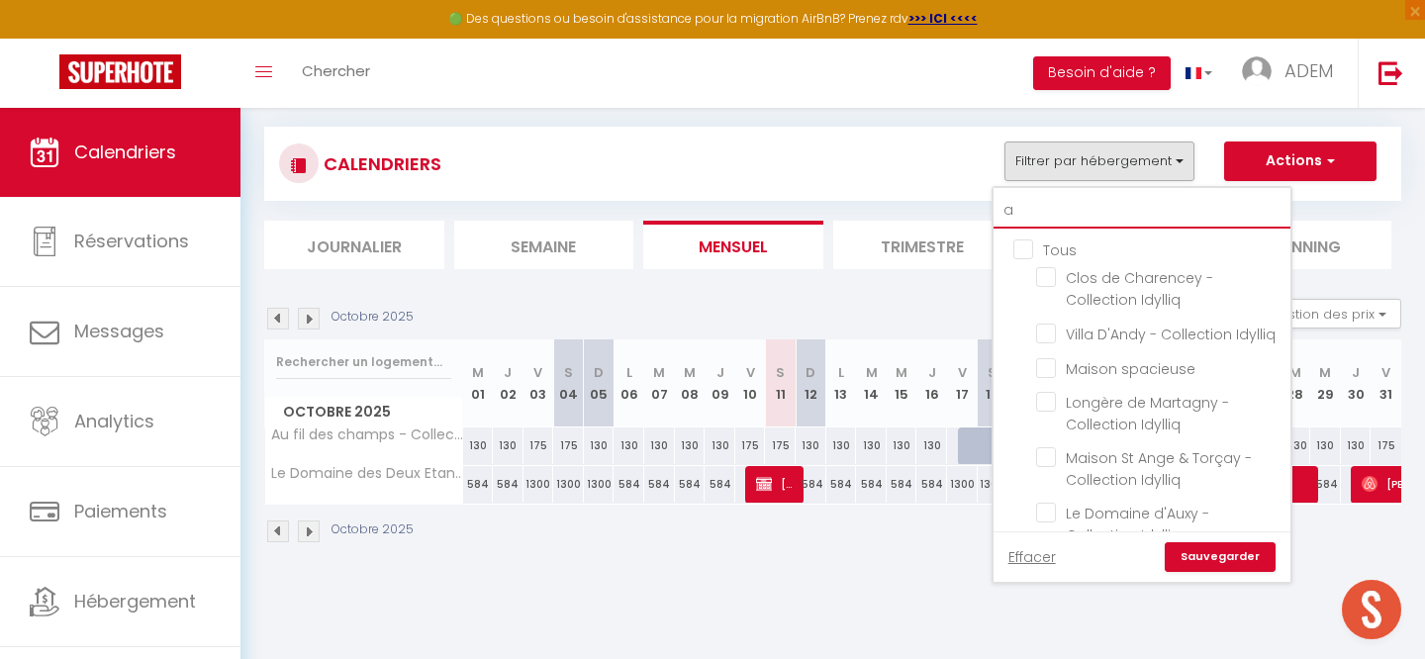
checkbox input "false"
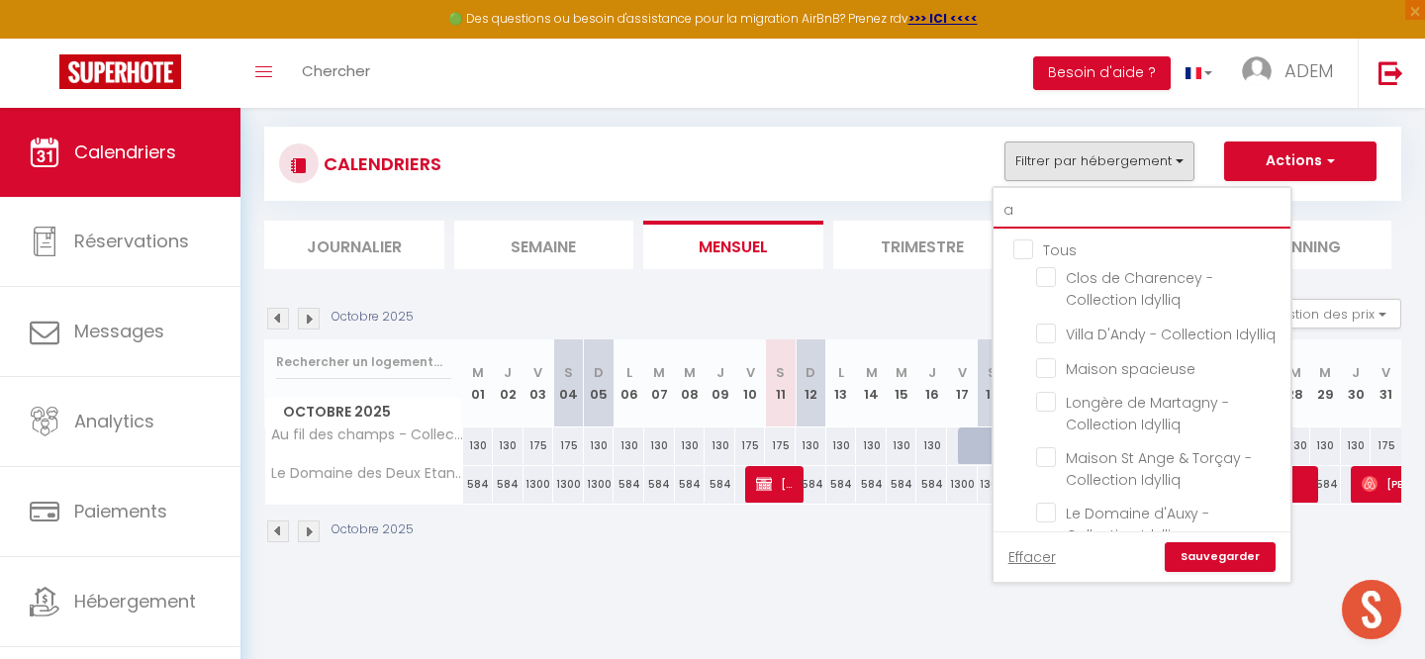
checkbox input "false"
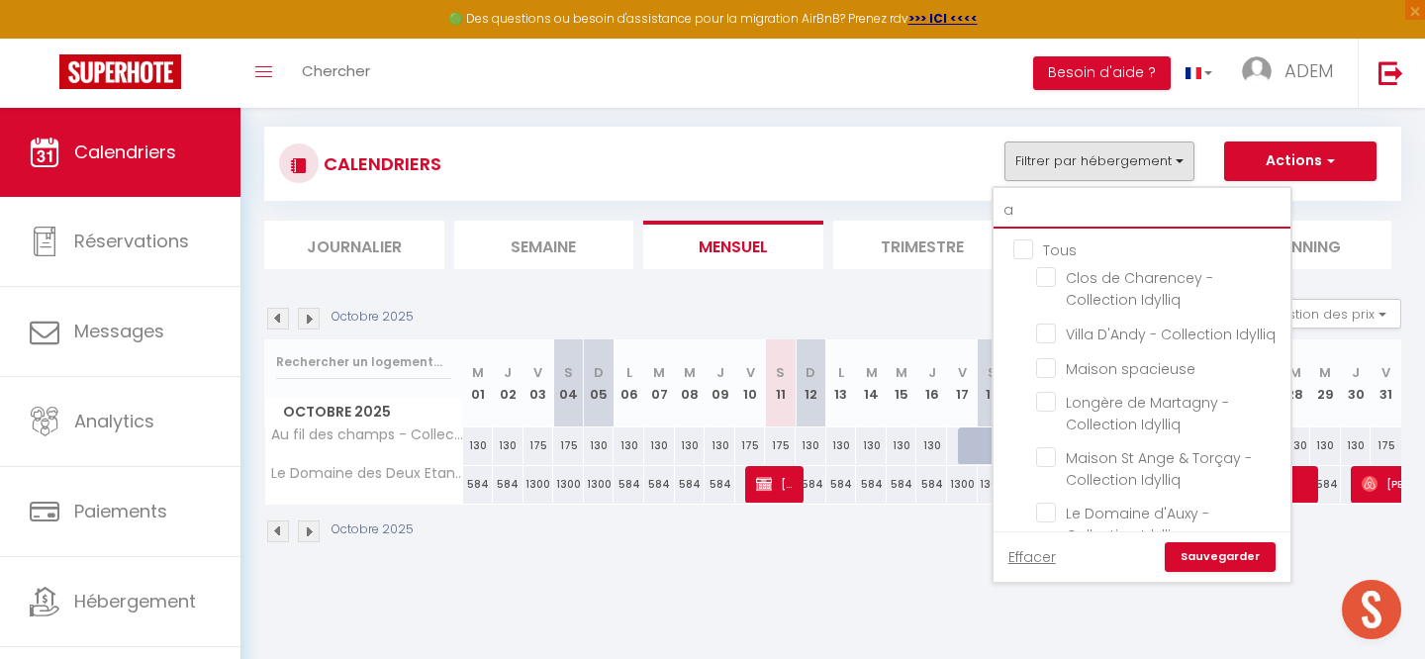
checkbox input "false"
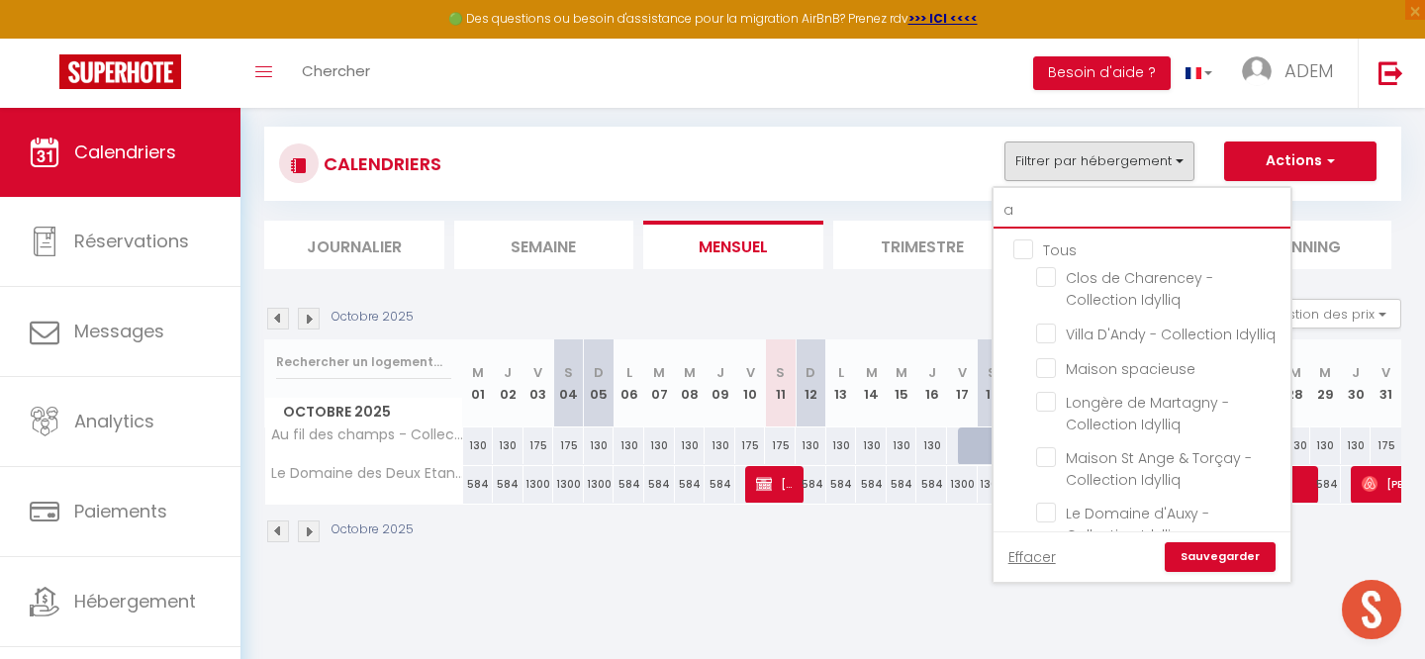
checkbox input "false"
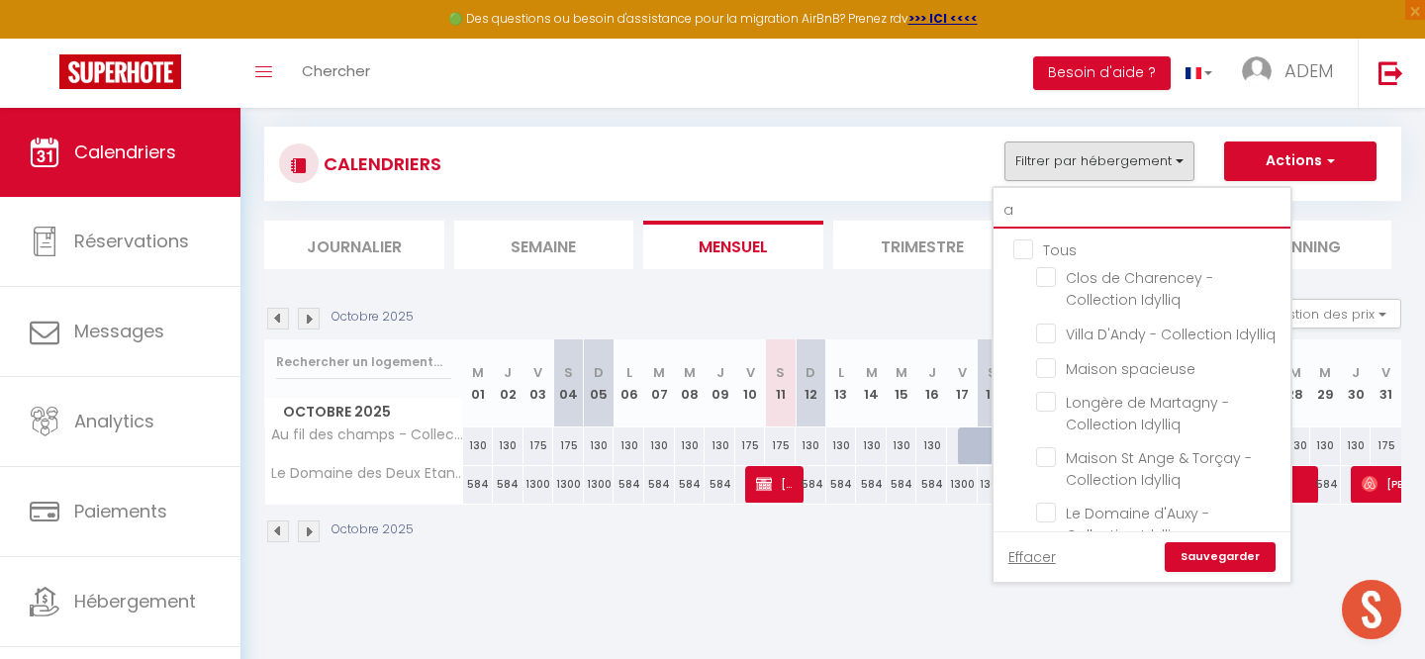
checkbox input "false"
checkbox input "true"
checkbox input "false"
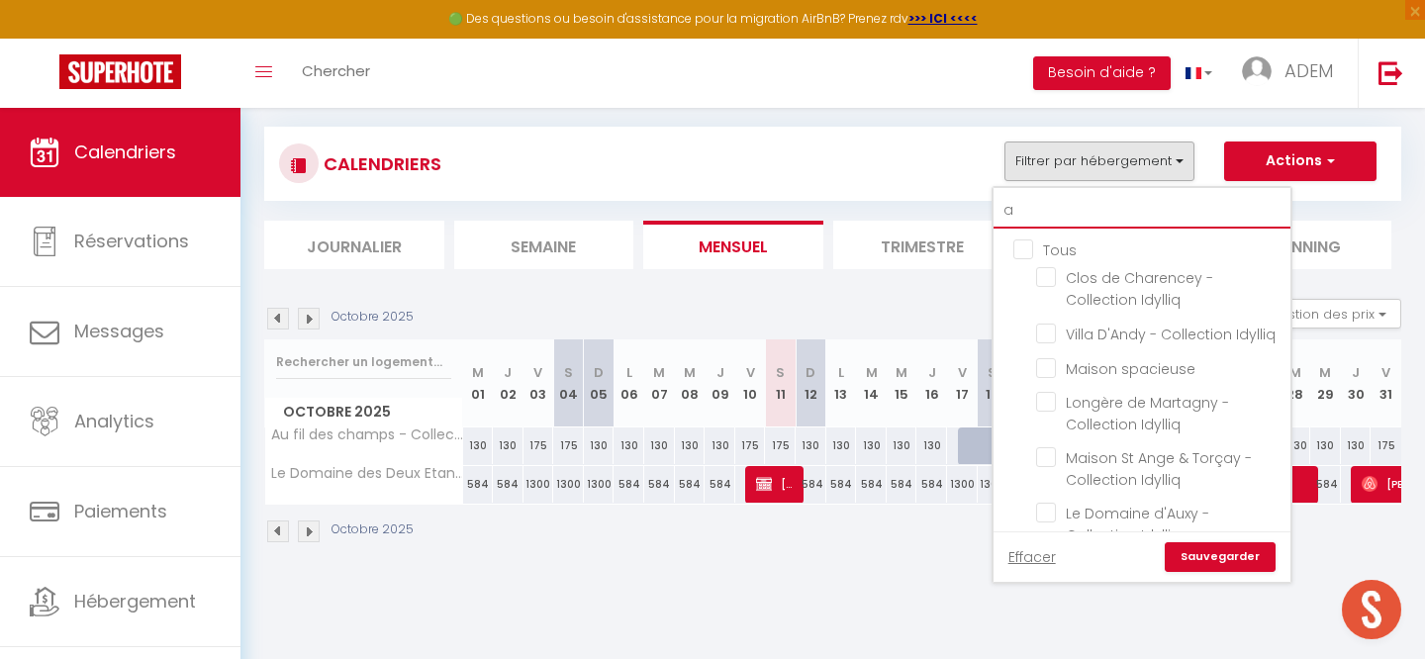
checkbox input "false"
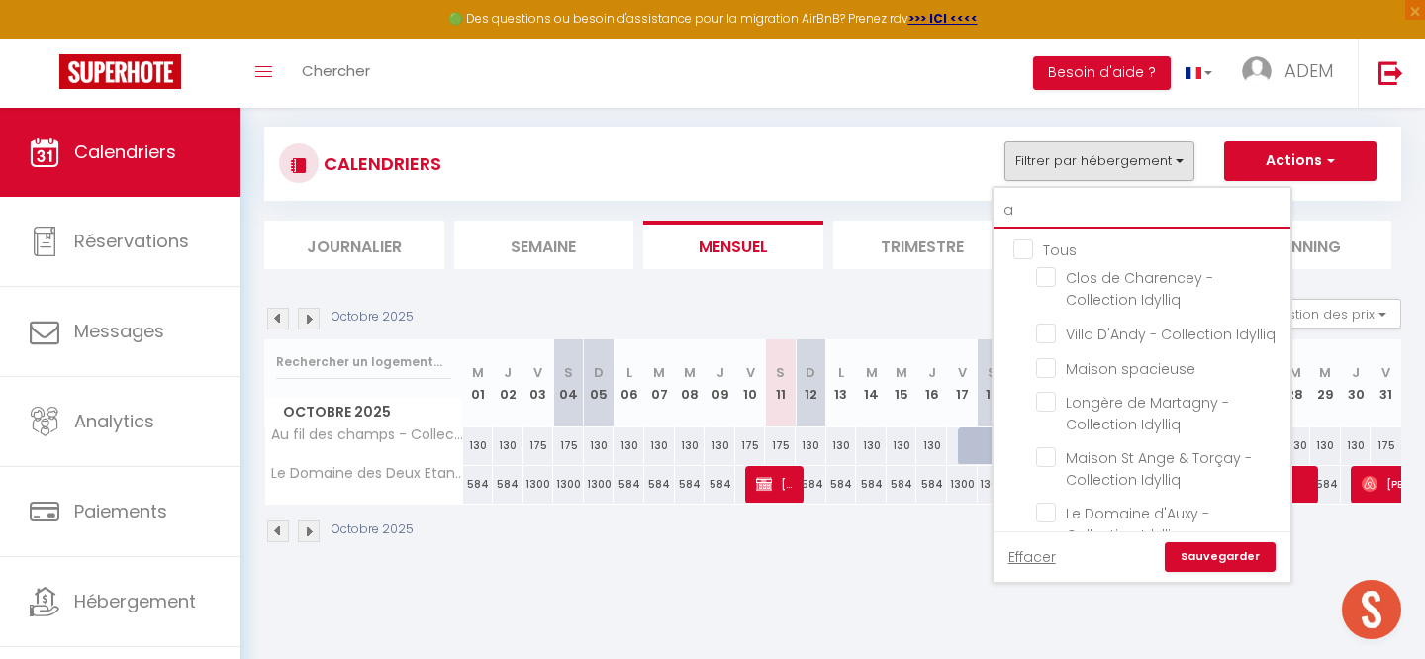
checkbox input "false"
checkbox input "true"
checkbox input "false"
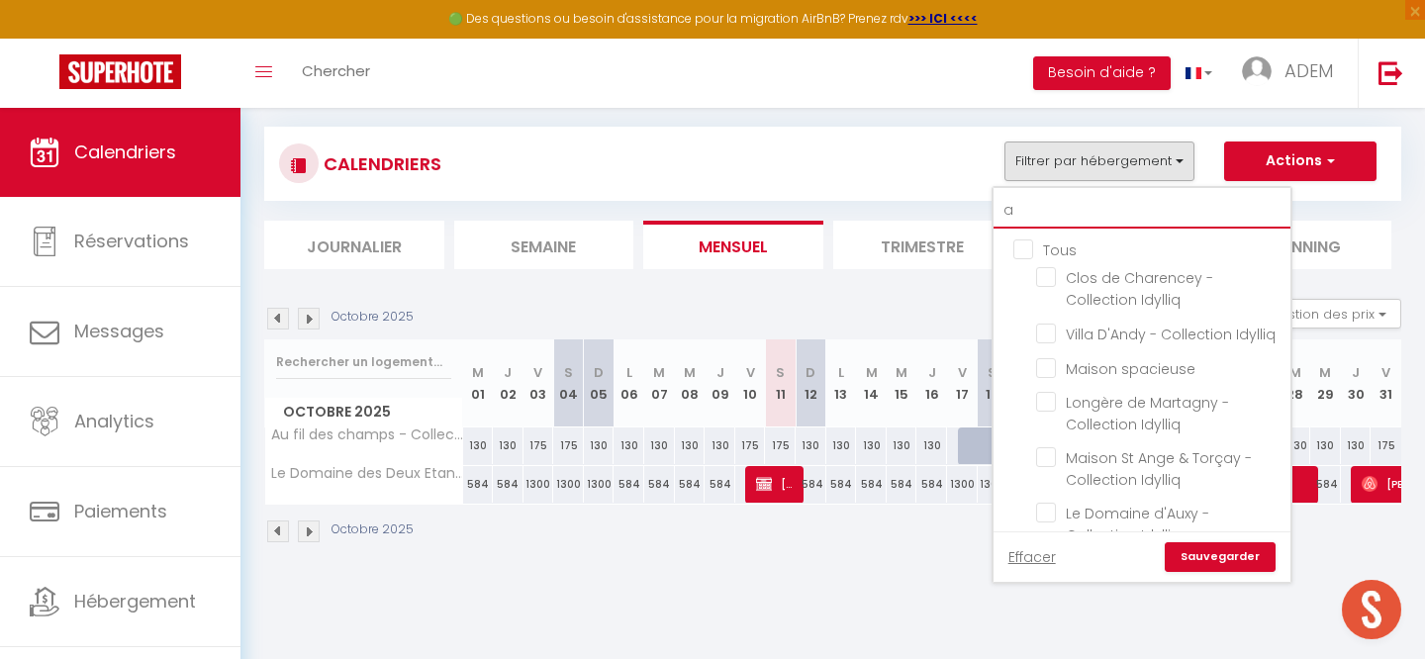
checkbox input "false"
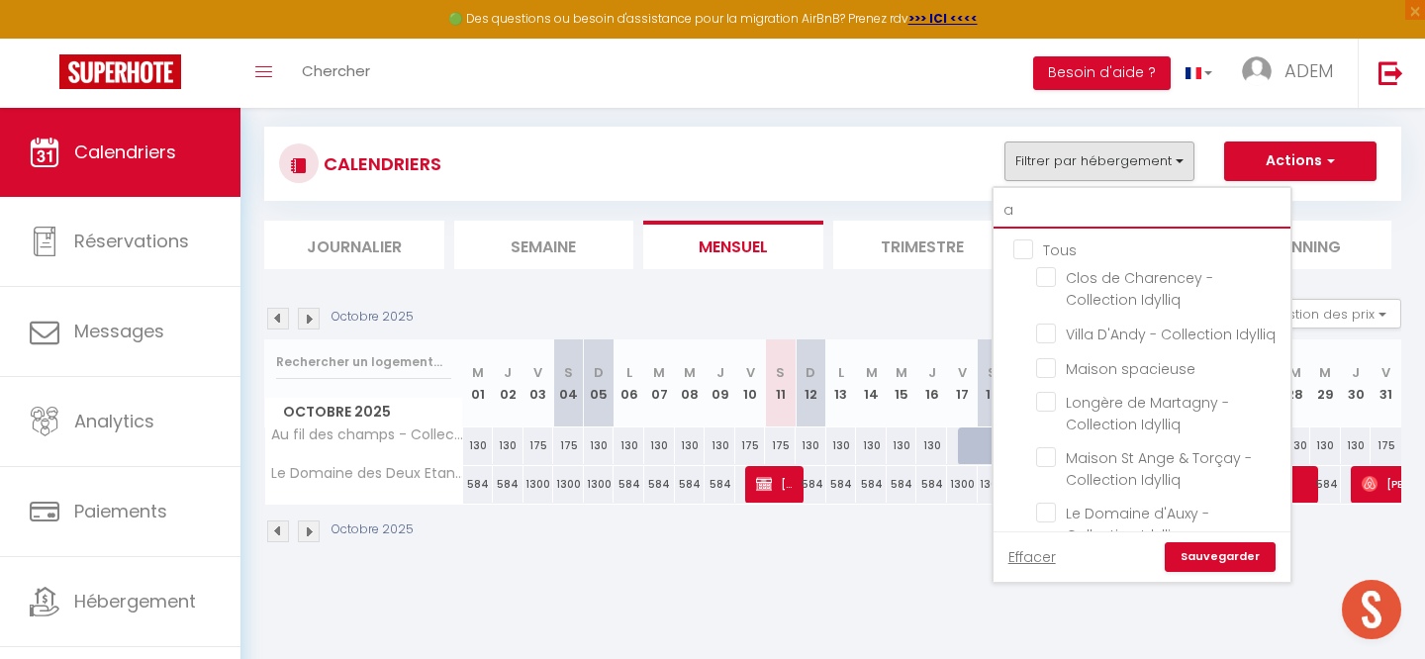
checkbox input "false"
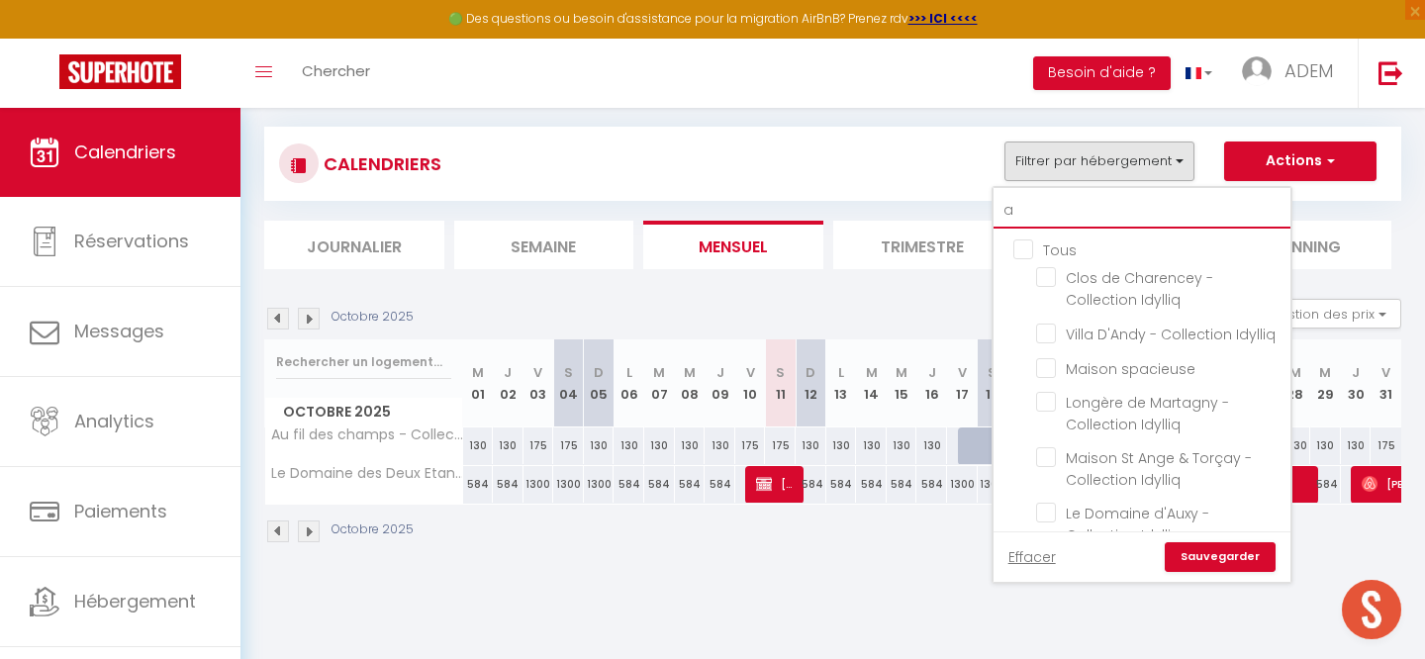
checkbox input "false"
type input "at"
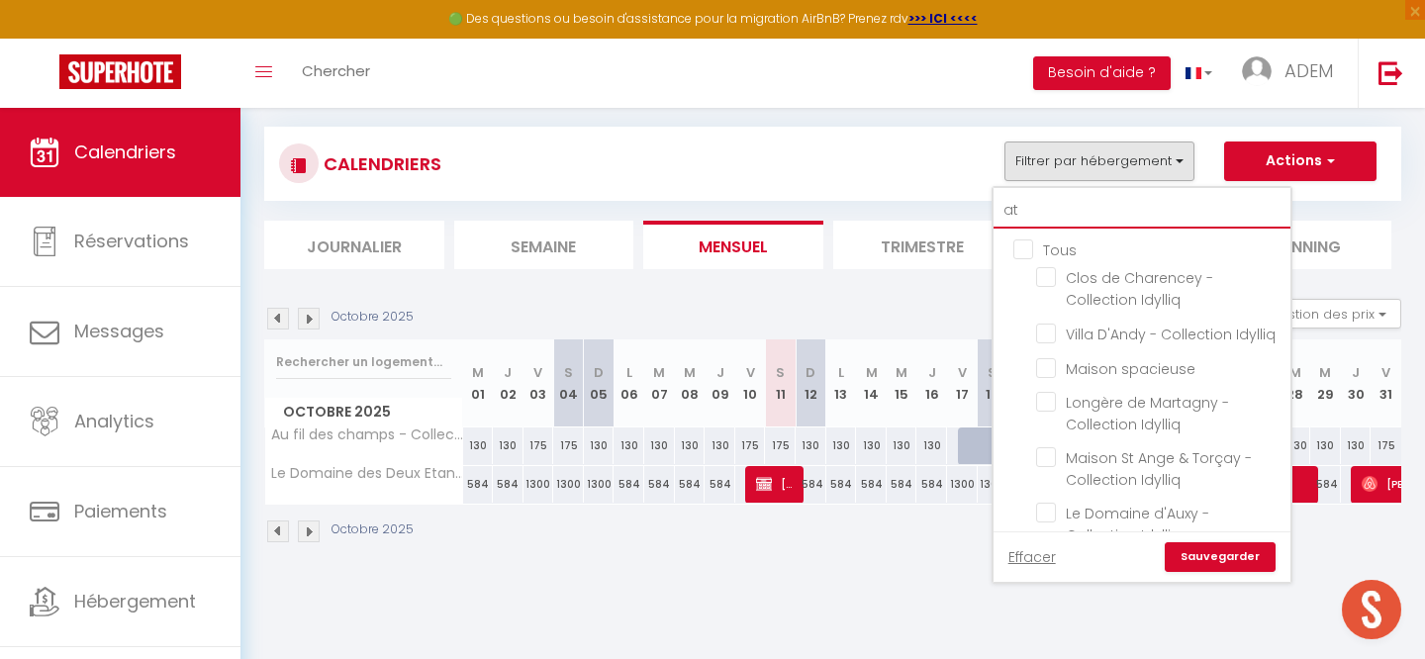
checkbox input "false"
type input "ate"
checkbox input "false"
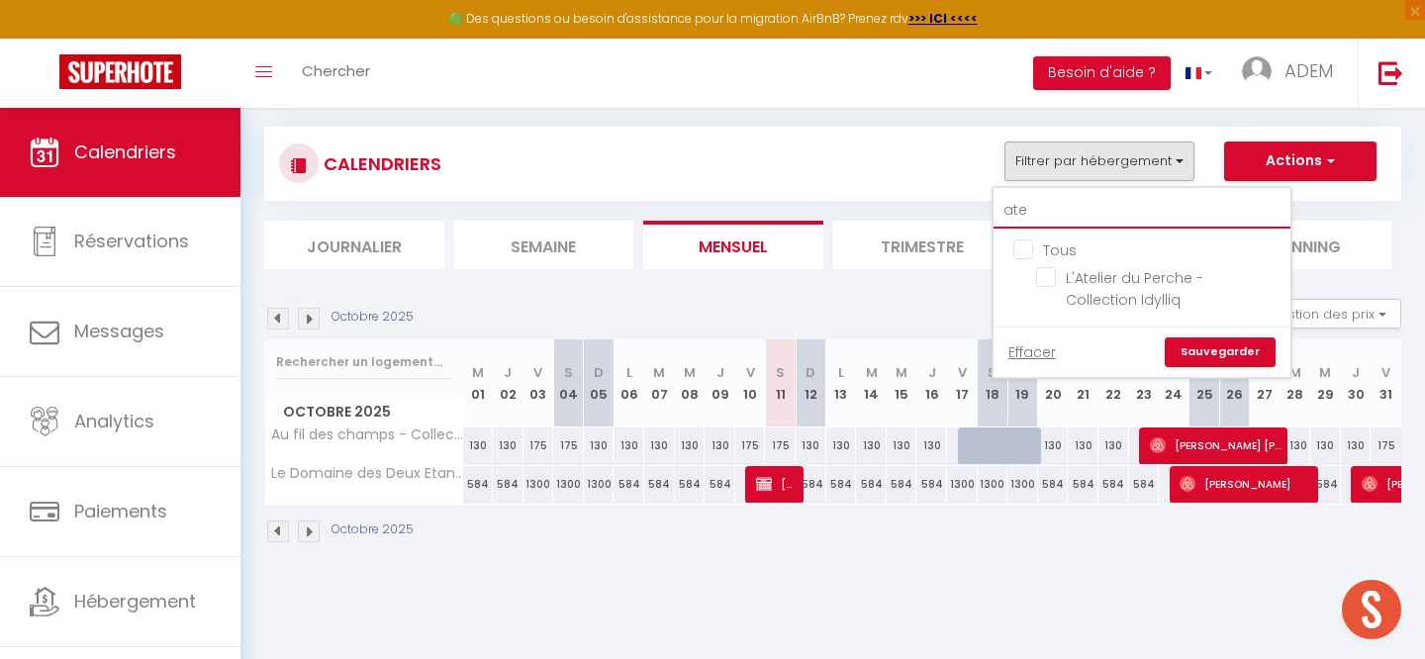
type input "atel"
checkbox input "false"
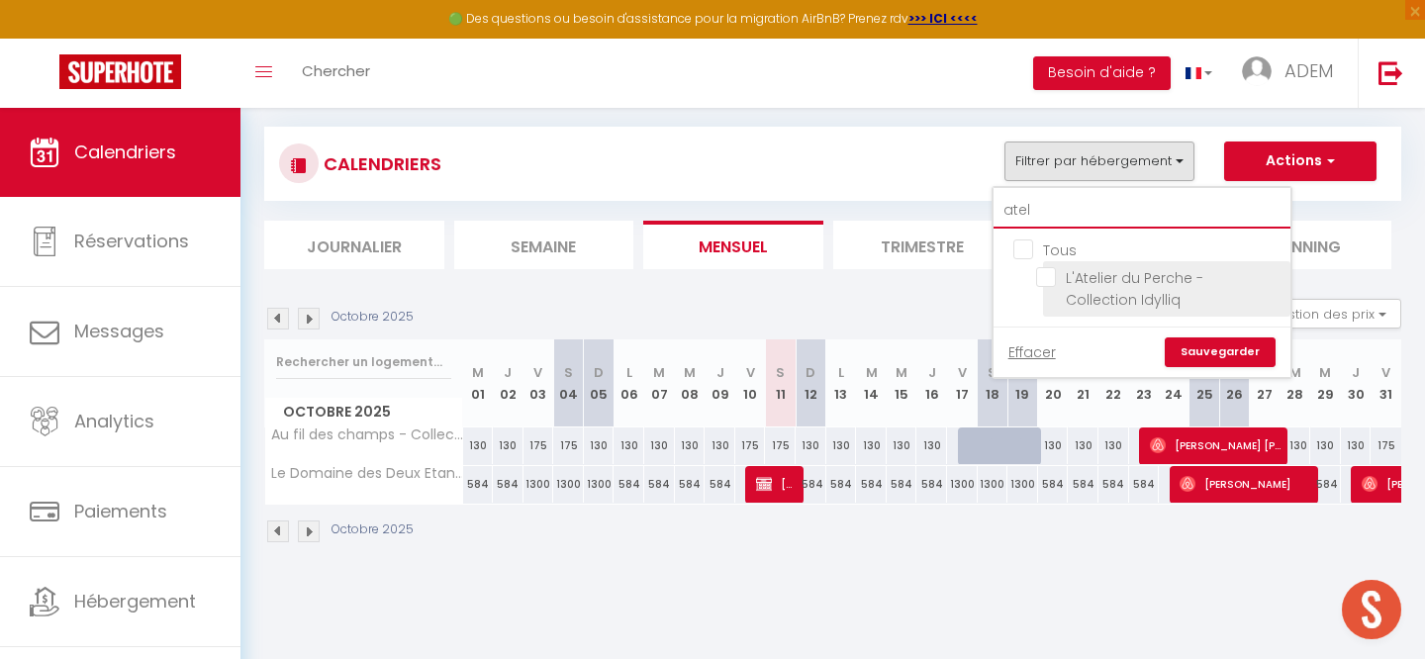
type input "atel"
click at [1042, 268] on input "L'Atelier du Perche - Collection Idylliq" at bounding box center [1159, 277] width 247 height 20
checkbox input "true"
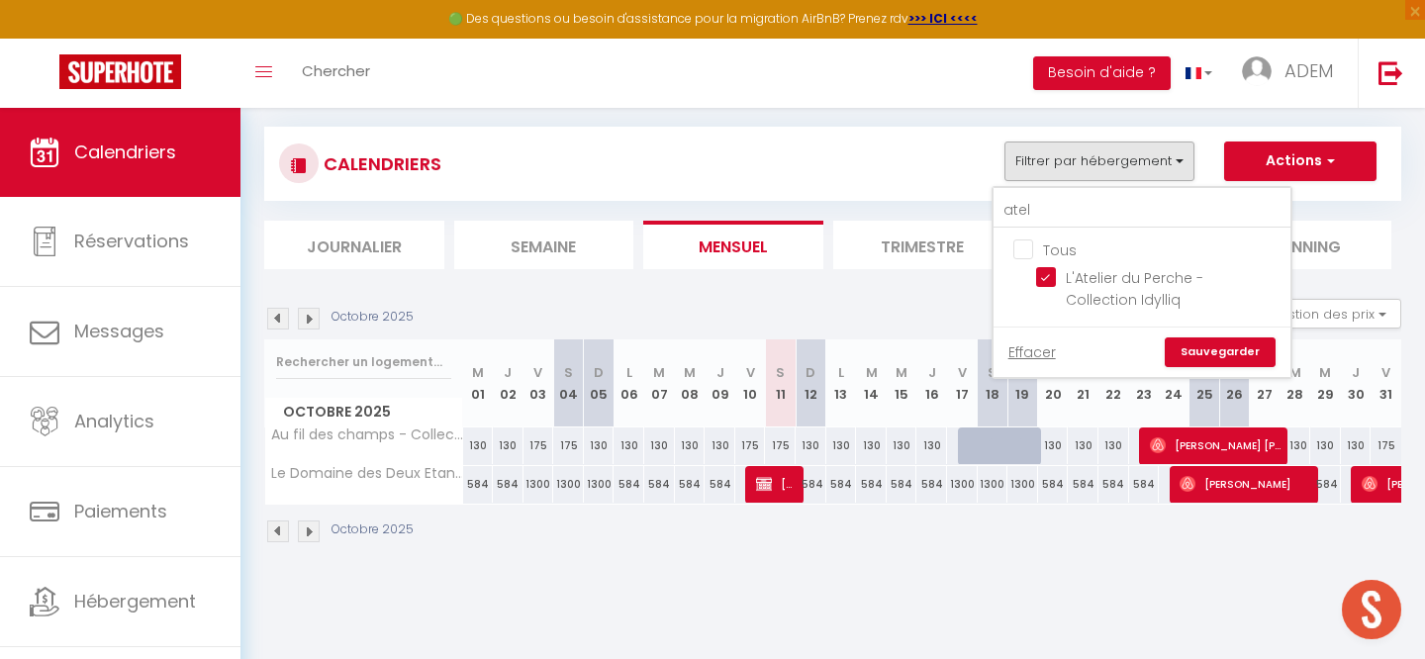
click at [1205, 358] on link "Sauvegarder" at bounding box center [1220, 352] width 111 height 30
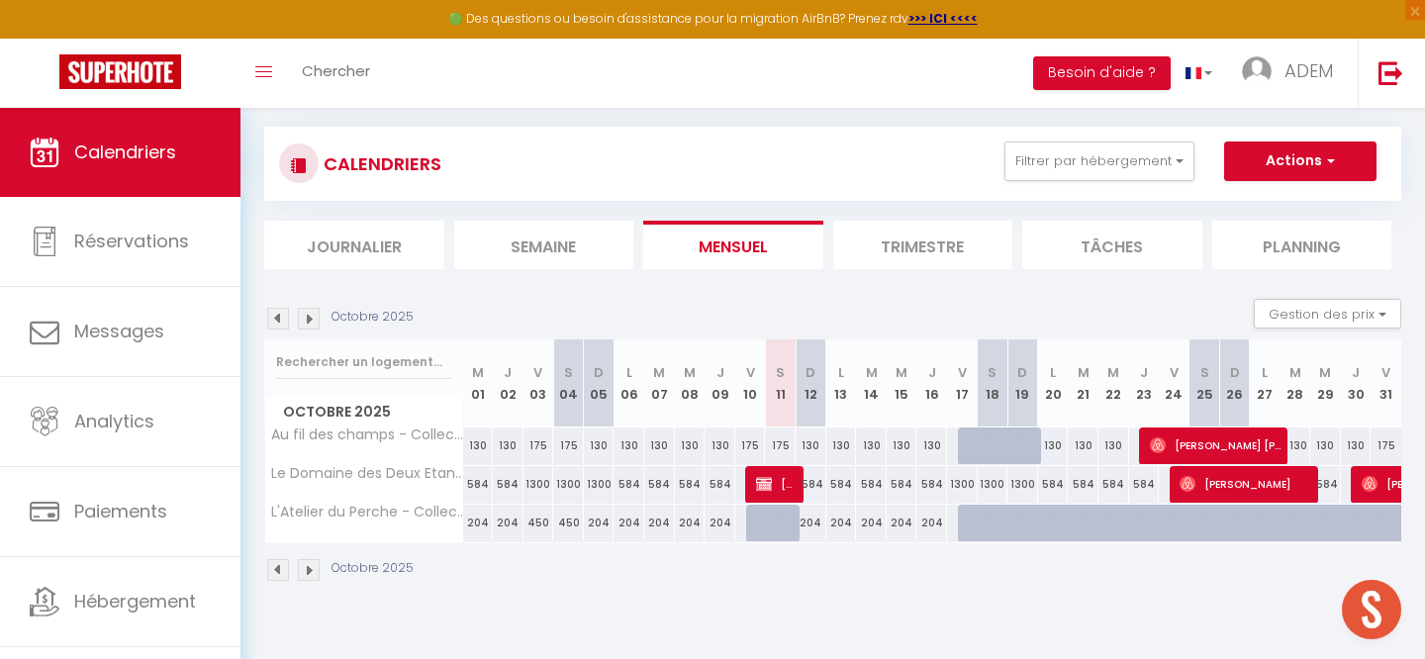
click at [283, 567] on img at bounding box center [278, 570] width 22 height 22
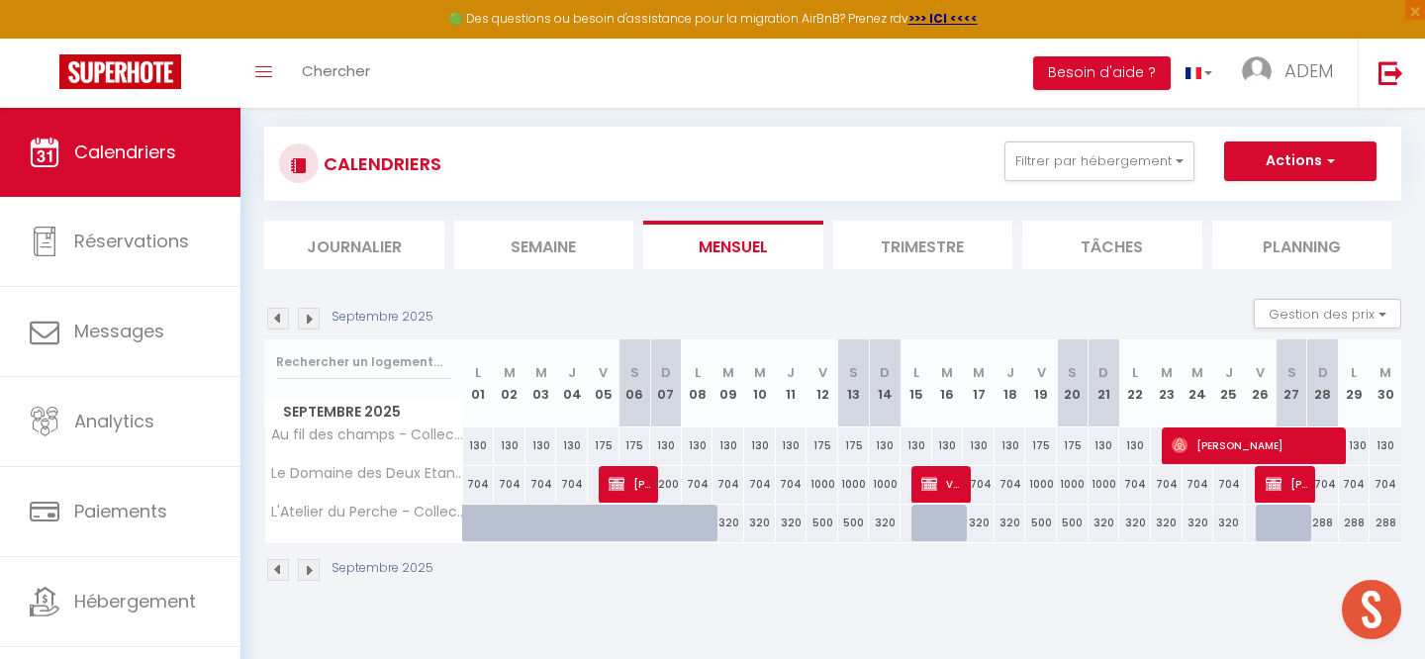
click at [317, 569] on img at bounding box center [309, 570] width 22 height 22
